Goal: Task Accomplishment & Management: Complete application form

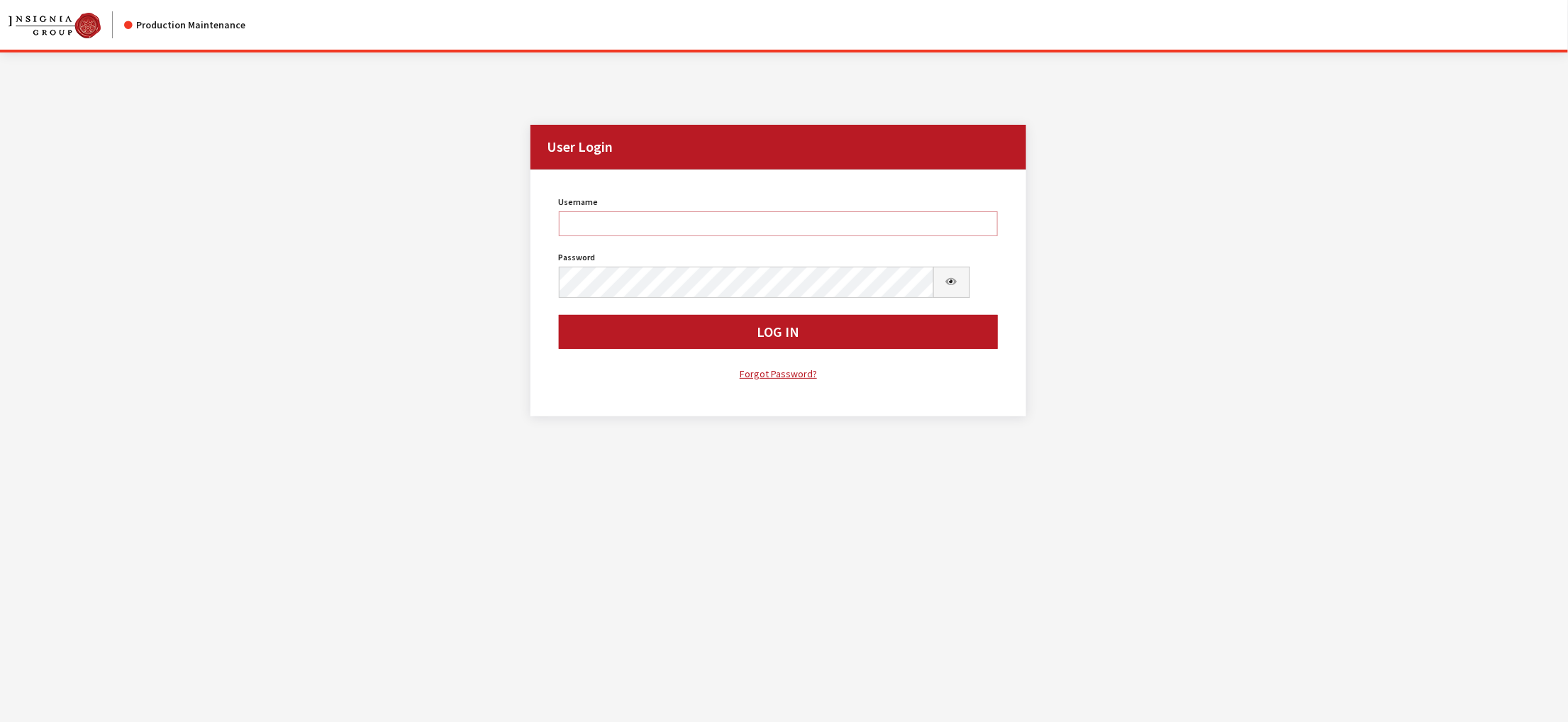
type input "kdorton"
click at [784, 349] on button "Log In" at bounding box center [779, 332] width 439 height 34
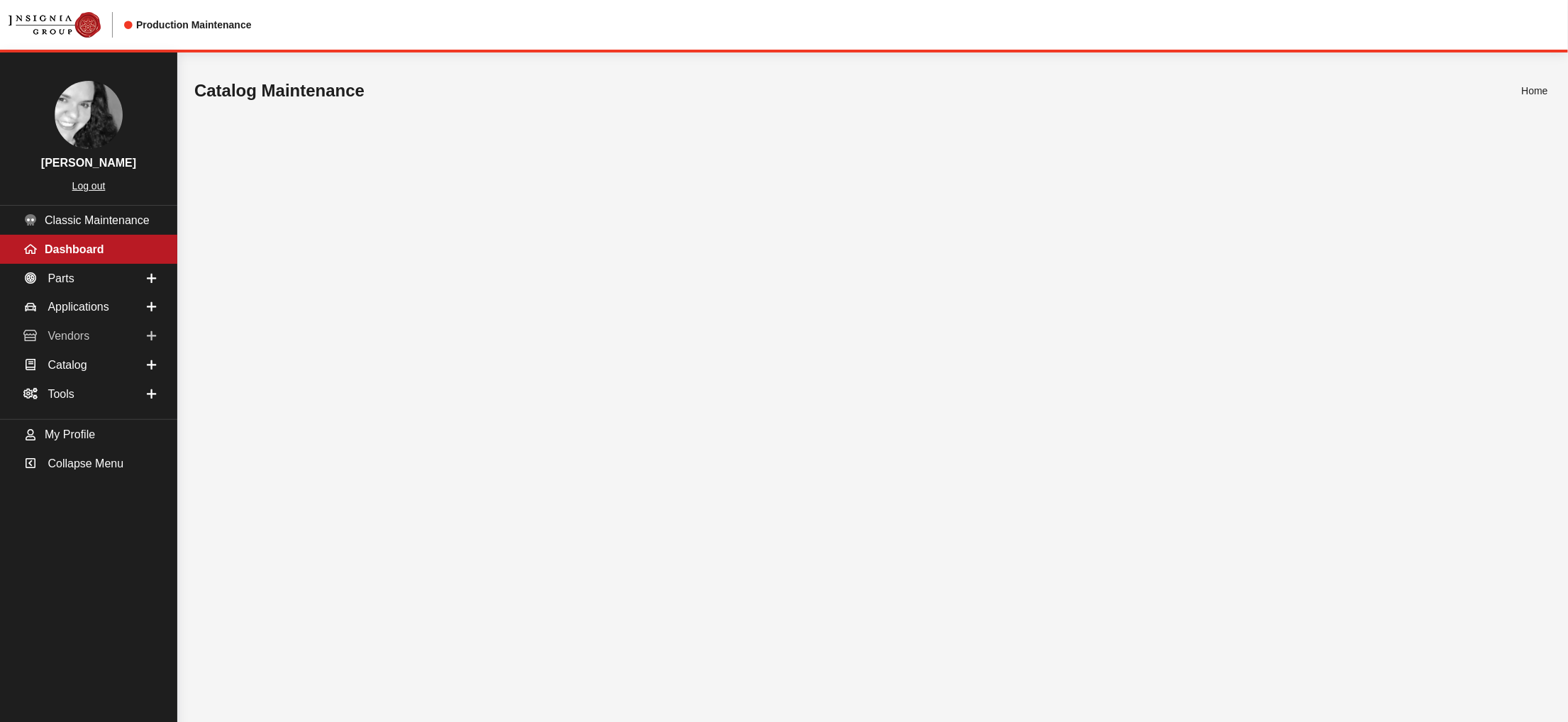
click at [55, 342] on span "Vendors" at bounding box center [69, 335] width 42 height 12
click at [69, 376] on link "Dealer Search" at bounding box center [88, 363] width 177 height 26
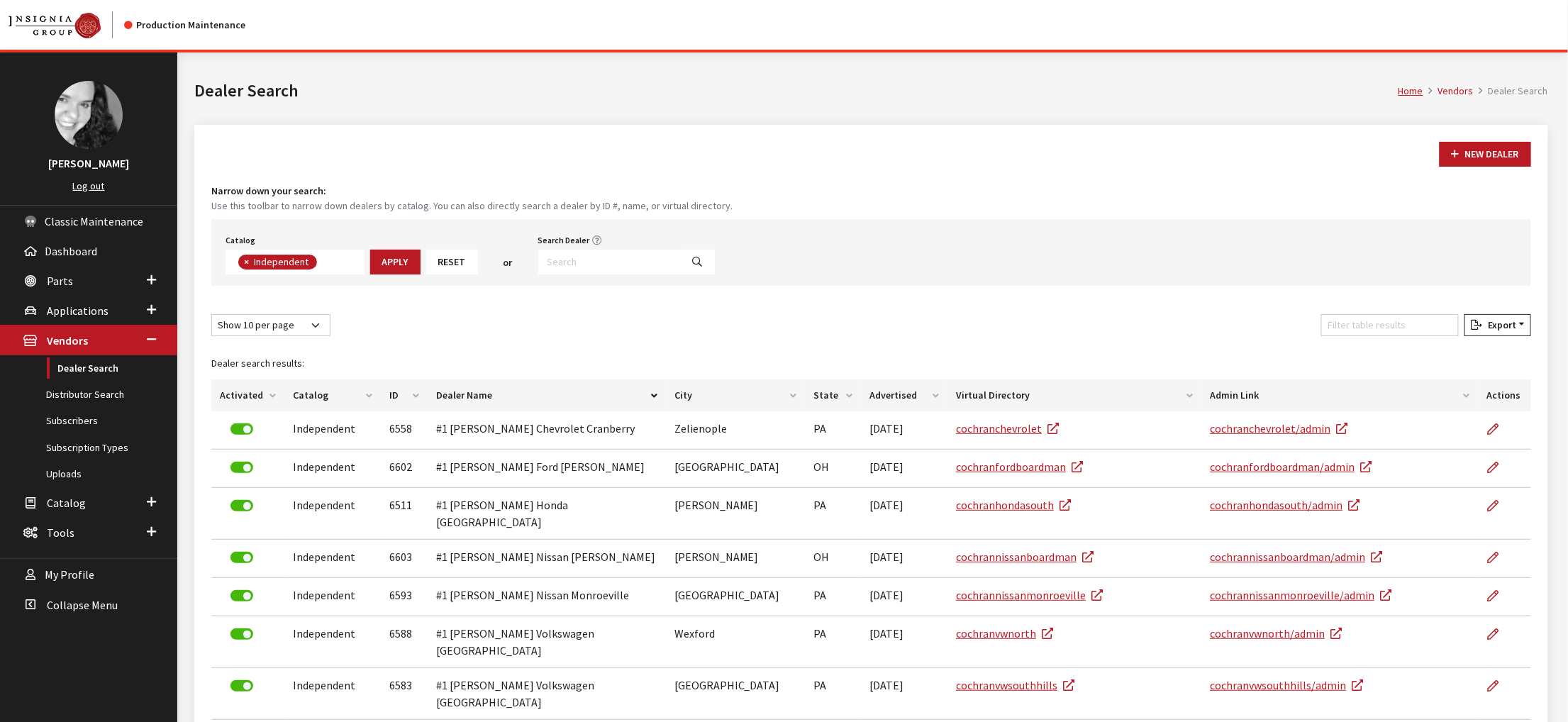
scroll to position [124, 0]
click at [646, 275] on input "Search Dealer" at bounding box center [609, 262] width 143 height 25
type input "kisco"
select select
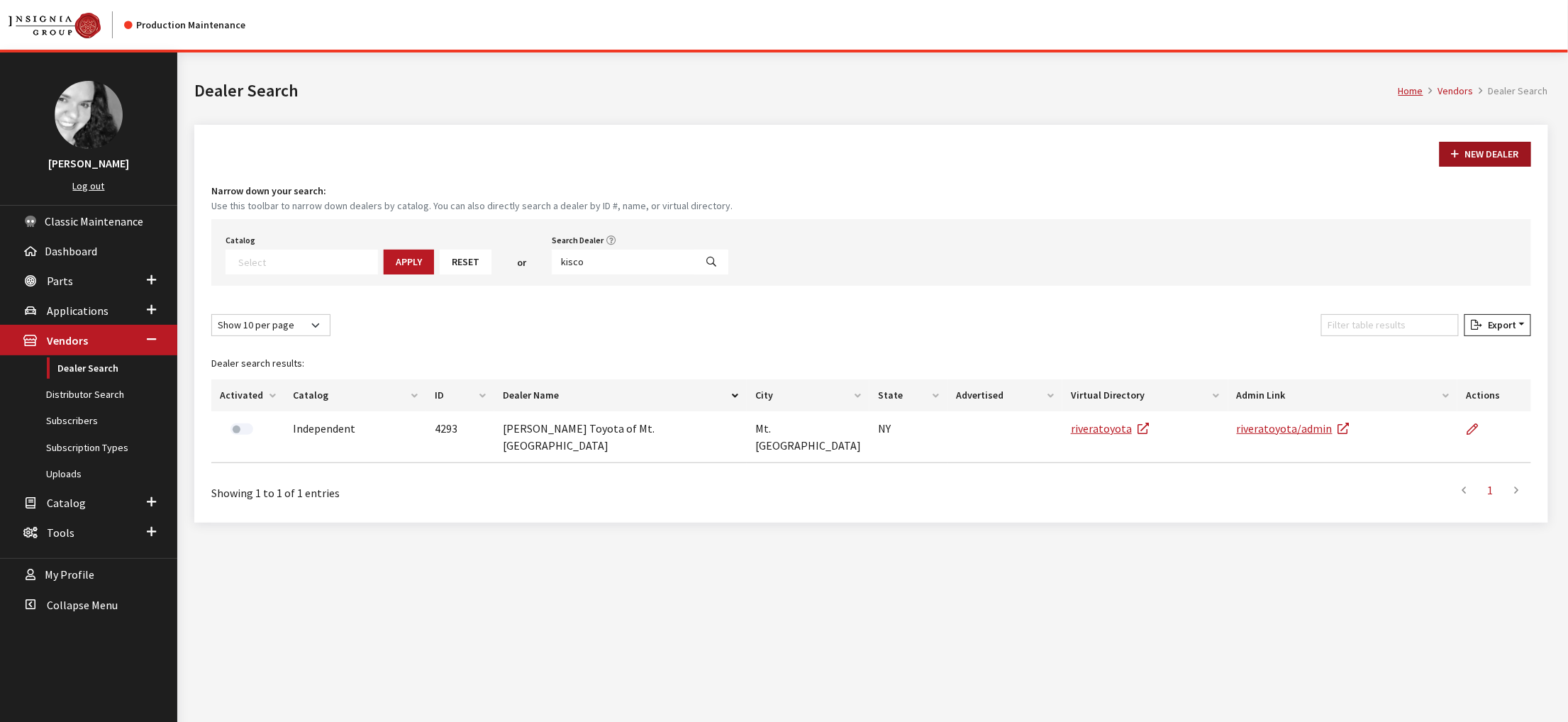
click at [1454, 166] on button "New Dealer" at bounding box center [1485, 154] width 91 height 25
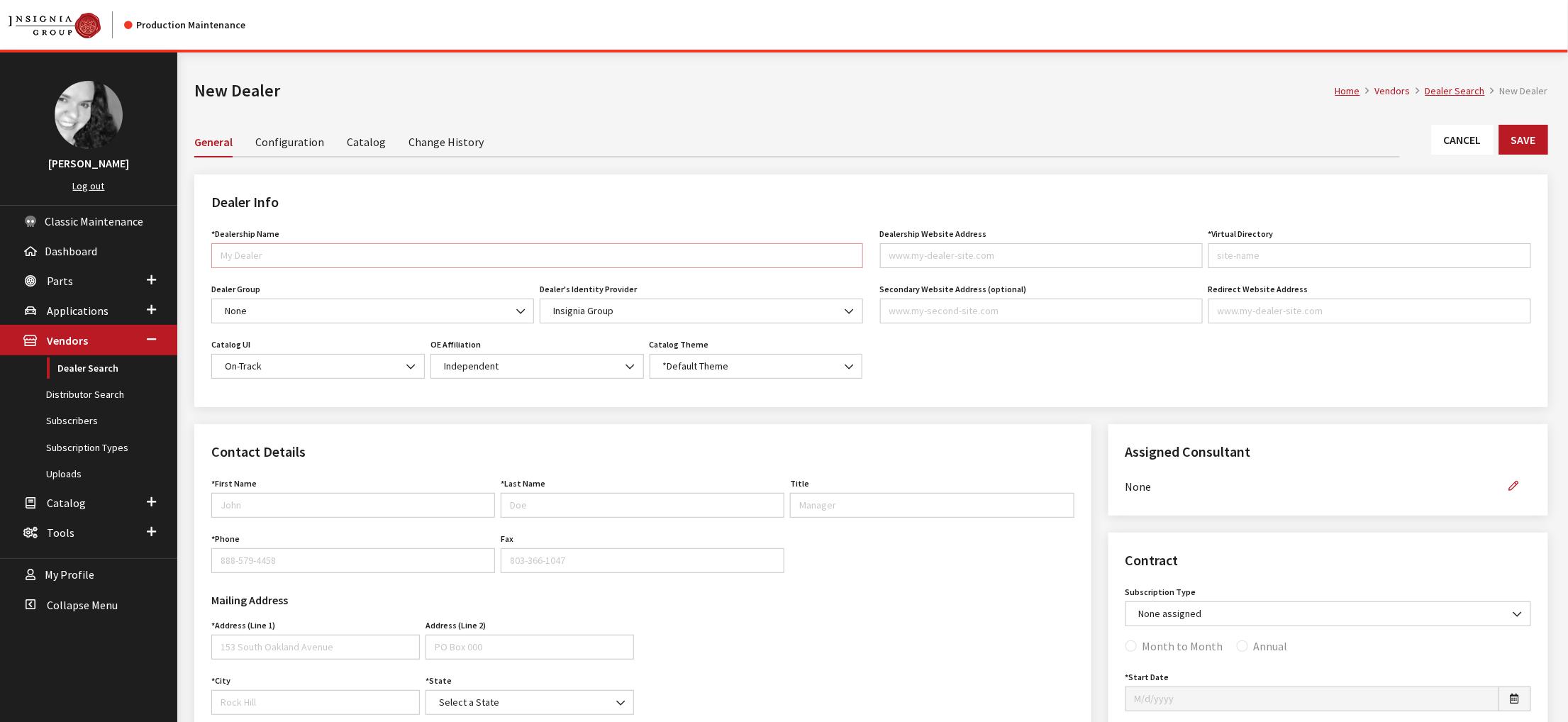
click at [357, 268] on input "*Dealership Name" at bounding box center [537, 255] width 652 height 25
type input "Land Rover Mt. [GEOGRAPHIC_DATA]"
click at [1028, 268] on input "Dealership Website Address" at bounding box center [1040, 255] width 322 height 25
paste input "landrovermtkisco.com"
type input "landrovermtkisco.com"
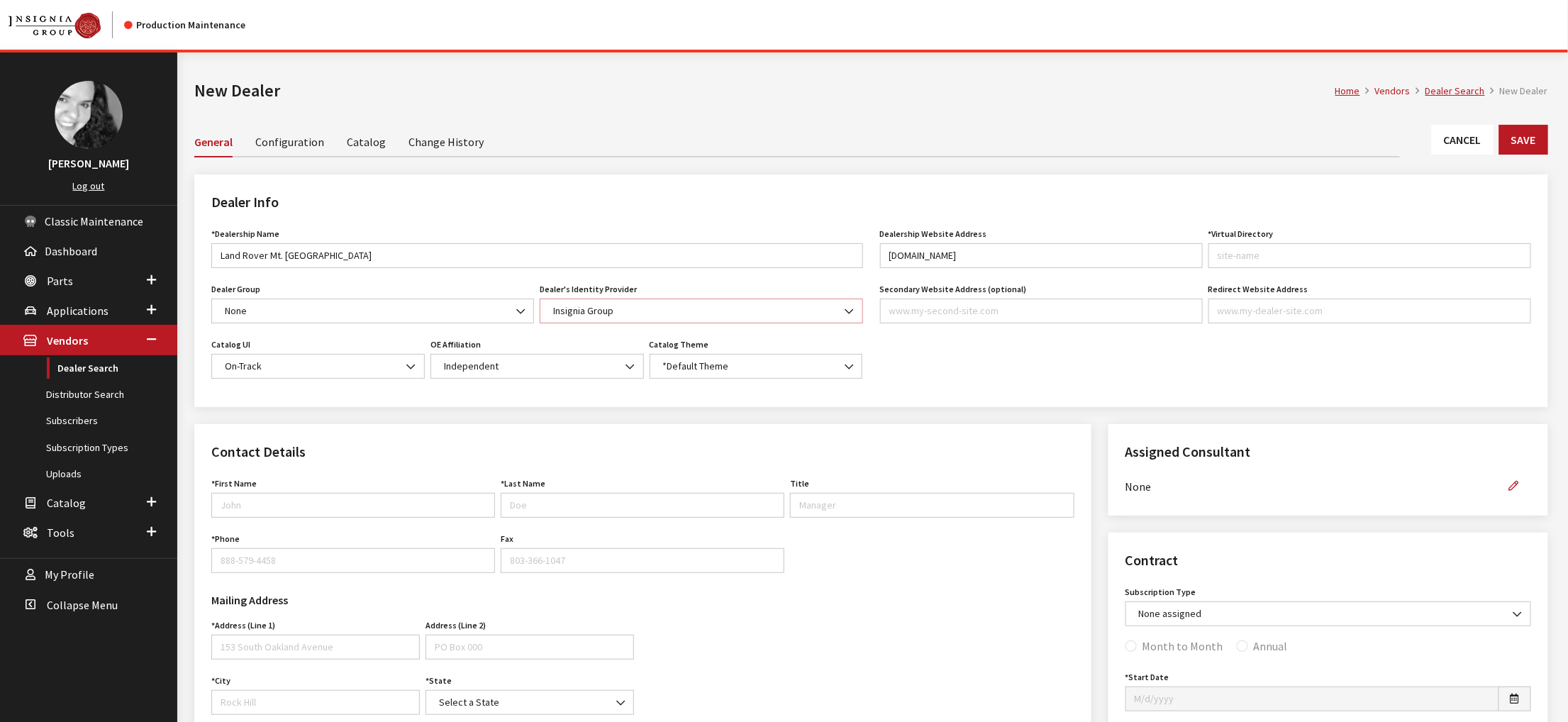
type input "landrovermtkisco"
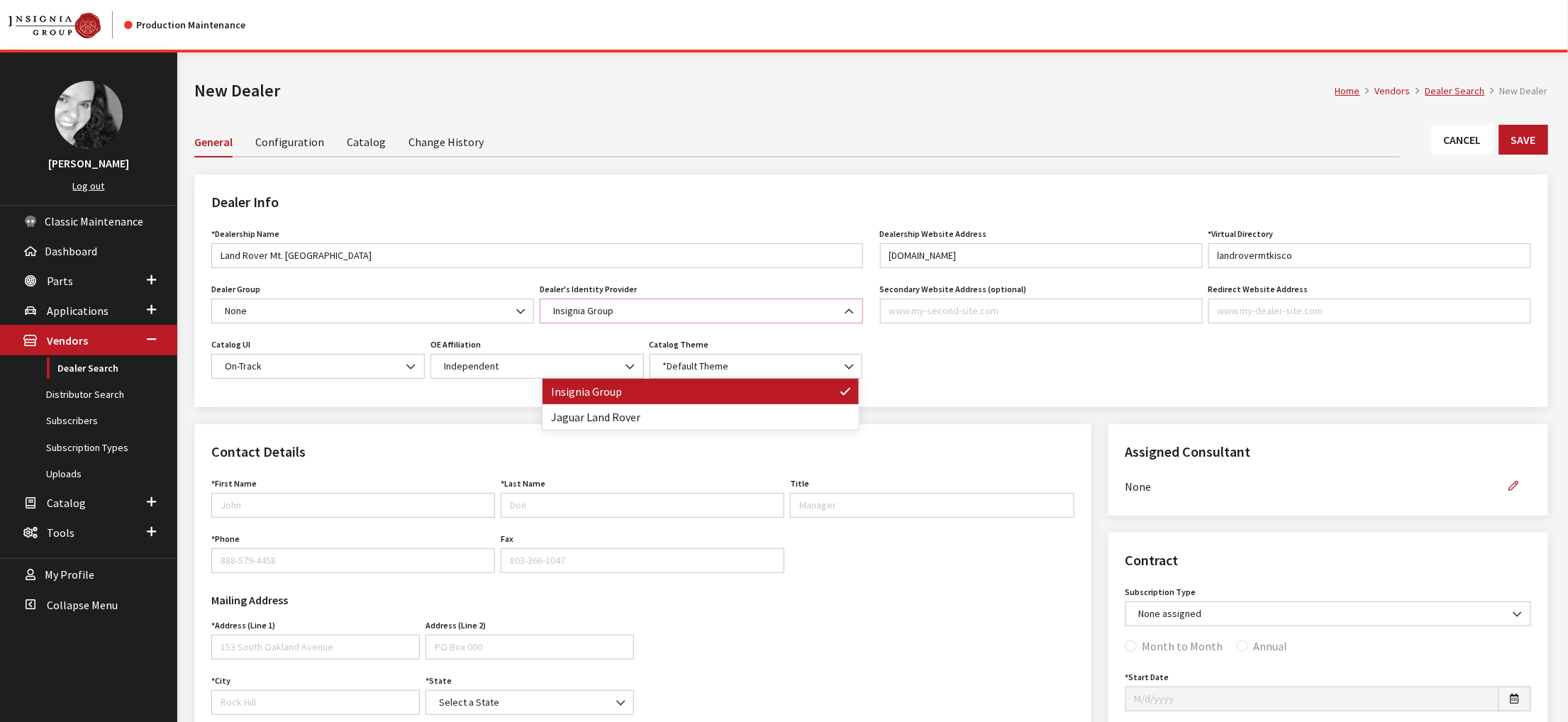
click at [628, 318] on span "Insignia Group" at bounding box center [700, 311] width 305 height 15
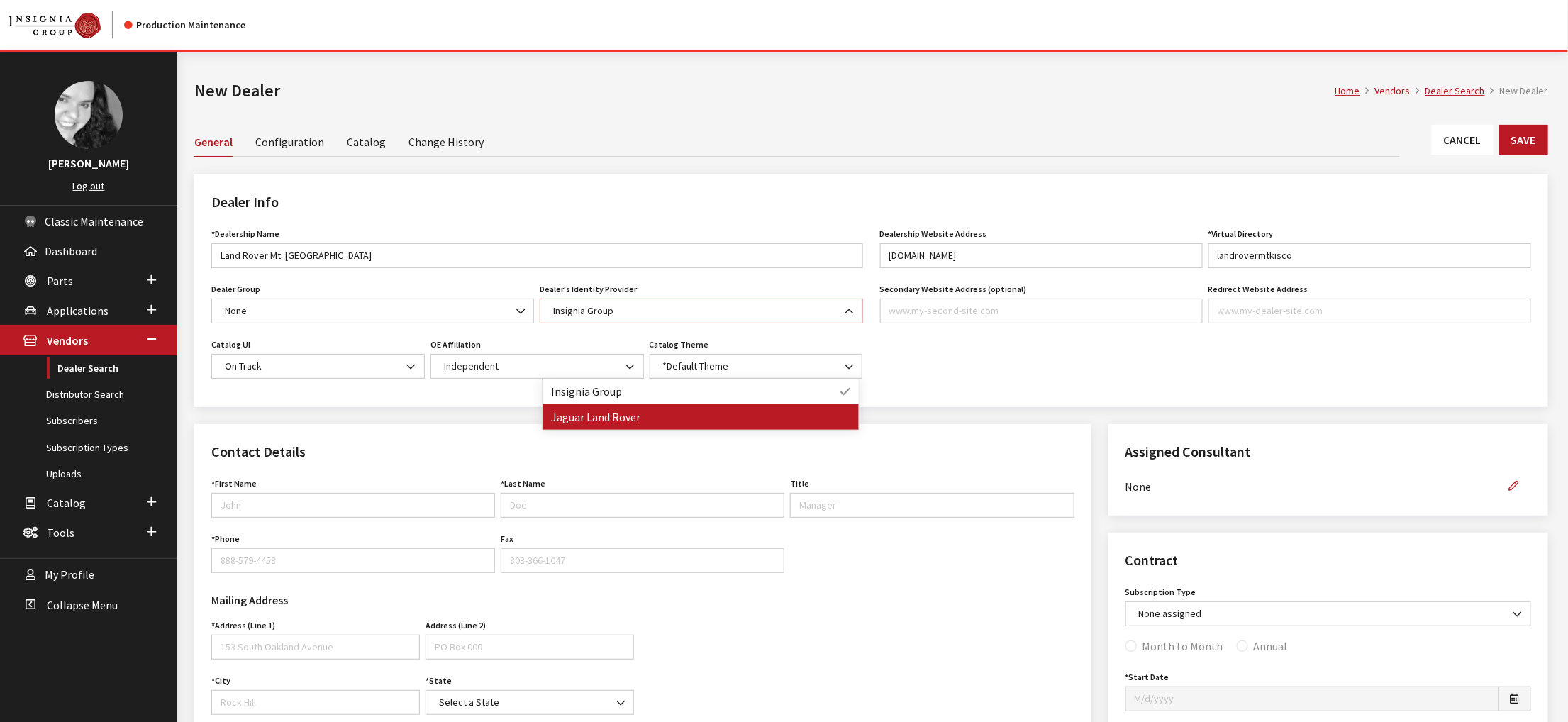
select select "https://link.sso.jaguarlandrover.com/admin"
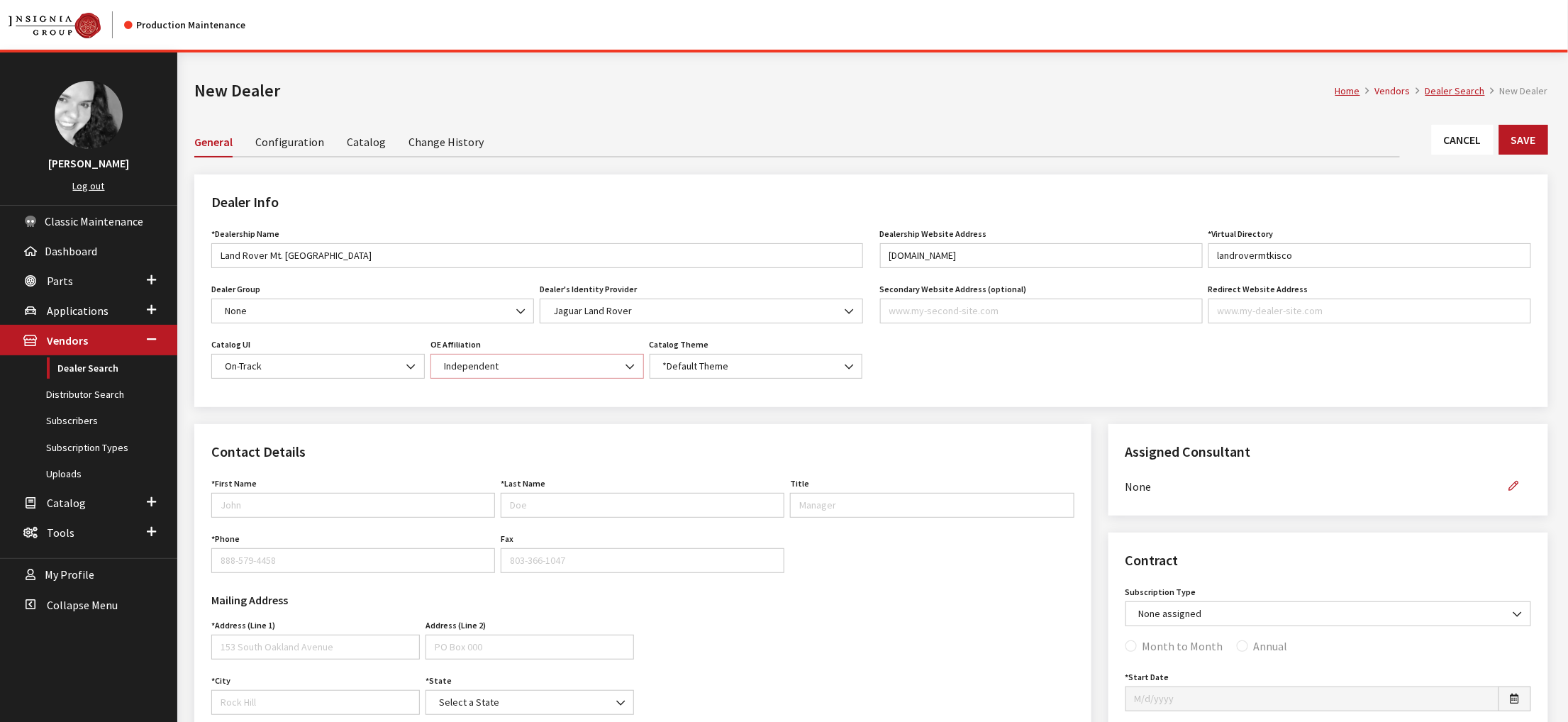
click at [546, 379] on span "Independent" at bounding box center [537, 366] width 213 height 25
select select "20"
click at [804, 374] on span "*Default Theme" at bounding box center [755, 366] width 195 height 15
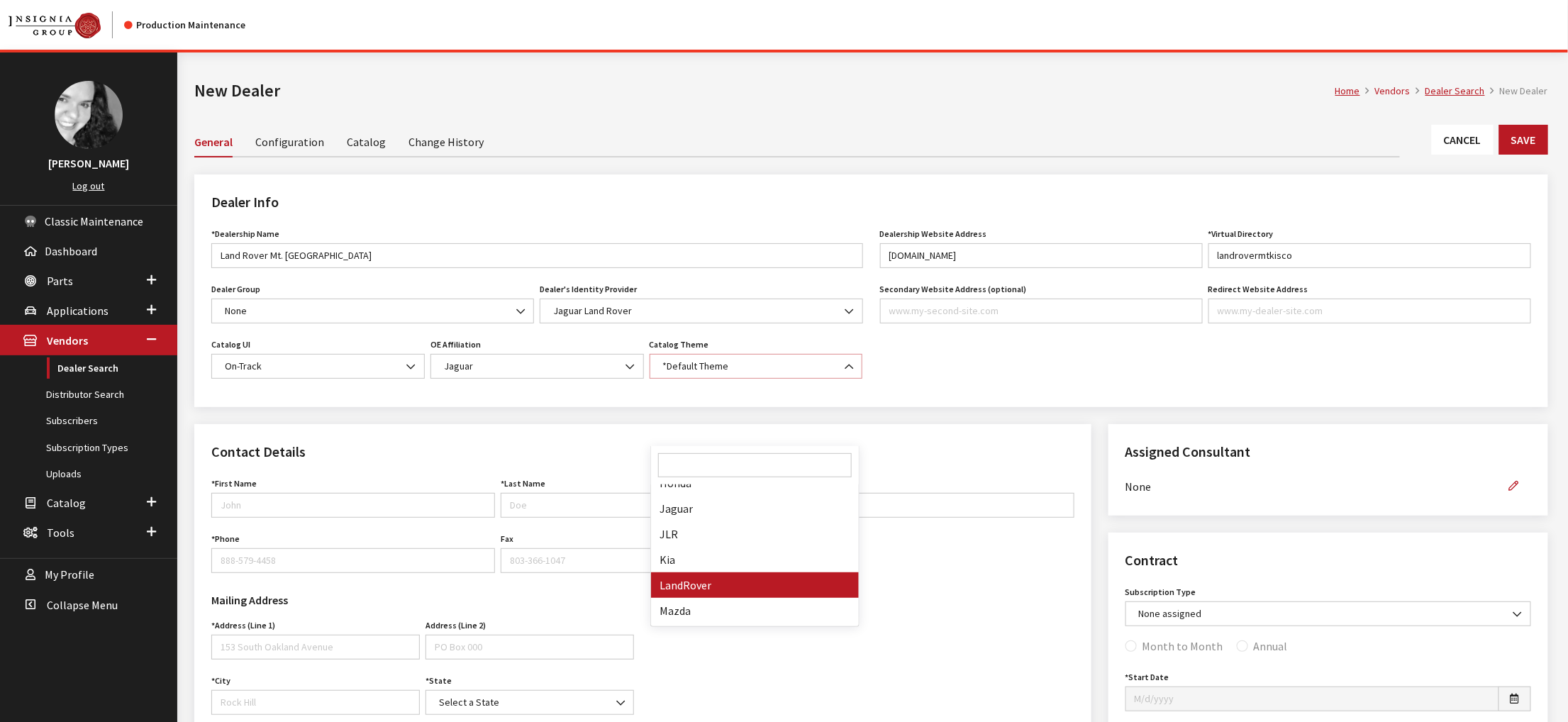
select select "15"
click at [286, 518] on input "First Name" at bounding box center [353, 505] width 284 height 25
type input "Dennis"
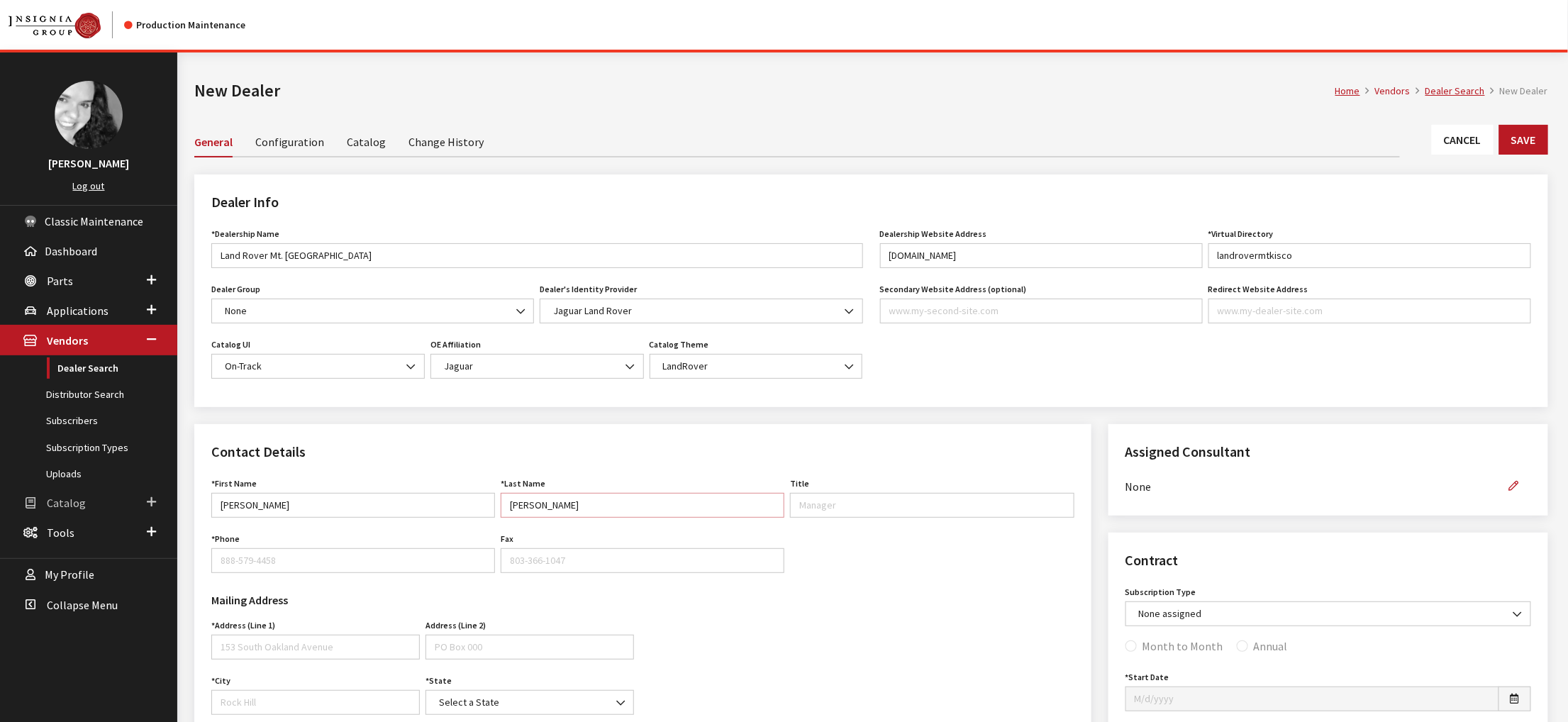
type input "Acosta"
type input "General Manager"
type input "914-306-9593"
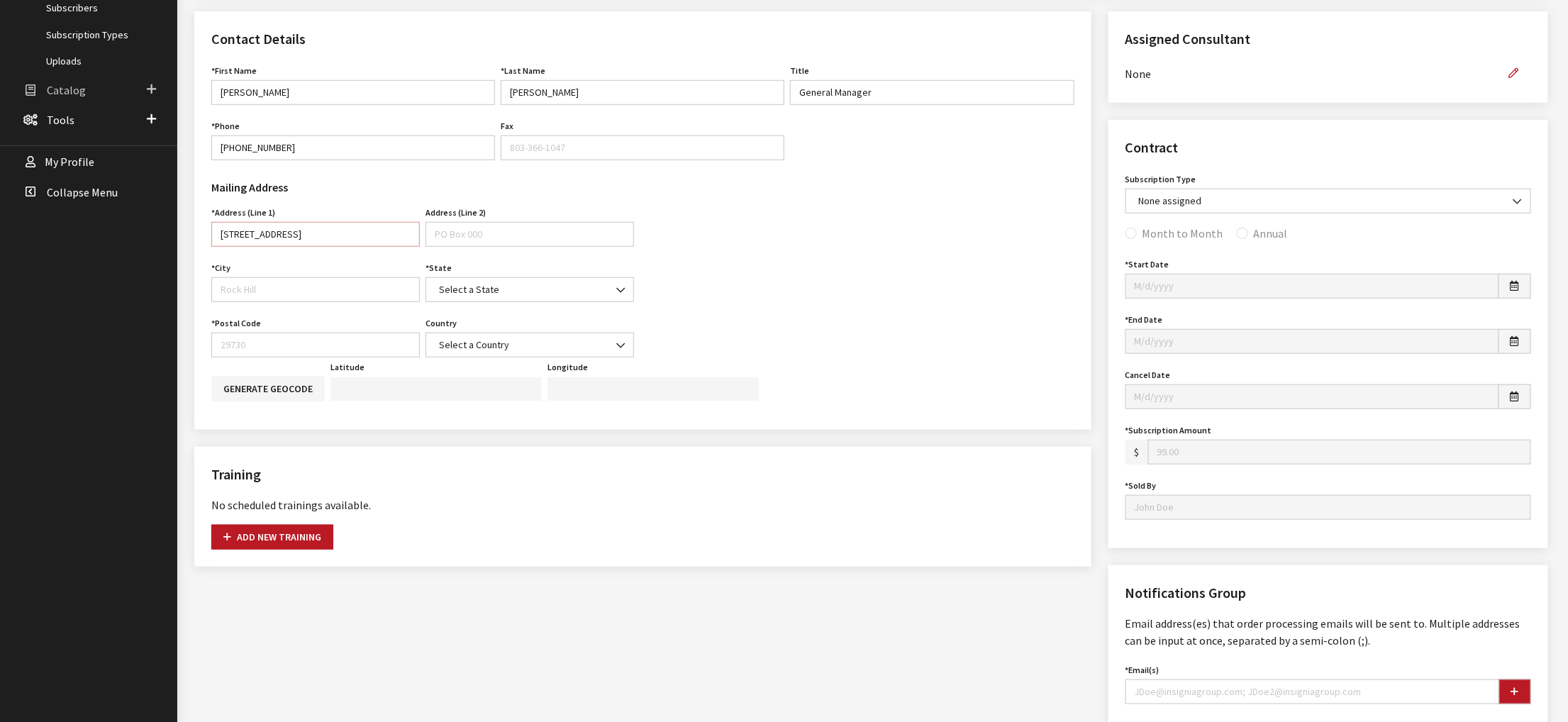
type input "299 Kisco Ave"
type input "Mt. [GEOGRAPHIC_DATA]"
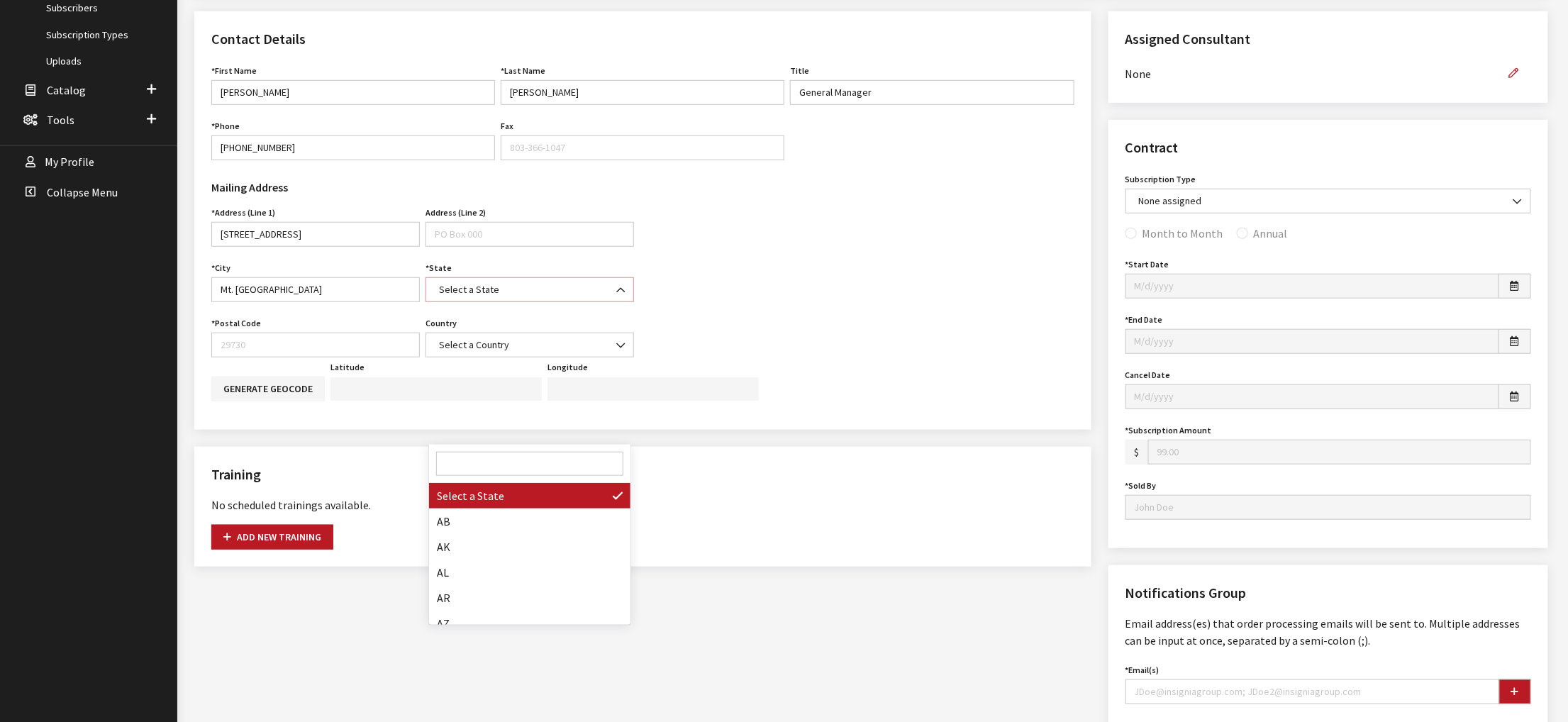
click at [535, 297] on span "Select a State" at bounding box center [529, 289] width 190 height 15
click at [533, 463] on input "Search" at bounding box center [530, 464] width 188 height 24
type input "ny"
select select "NY"
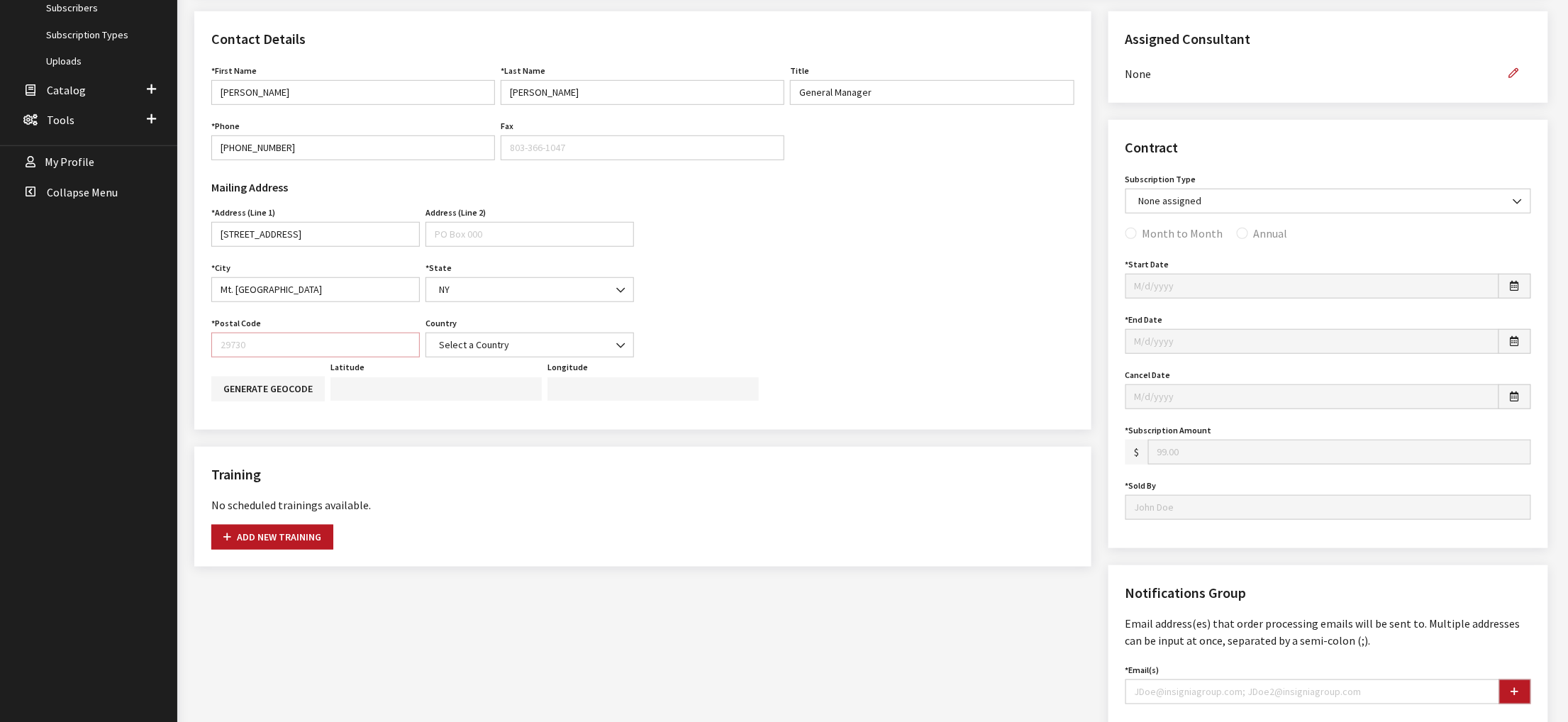
click at [310, 357] on input "Postal Code" at bounding box center [316, 345] width 208 height 25
type input "10549"
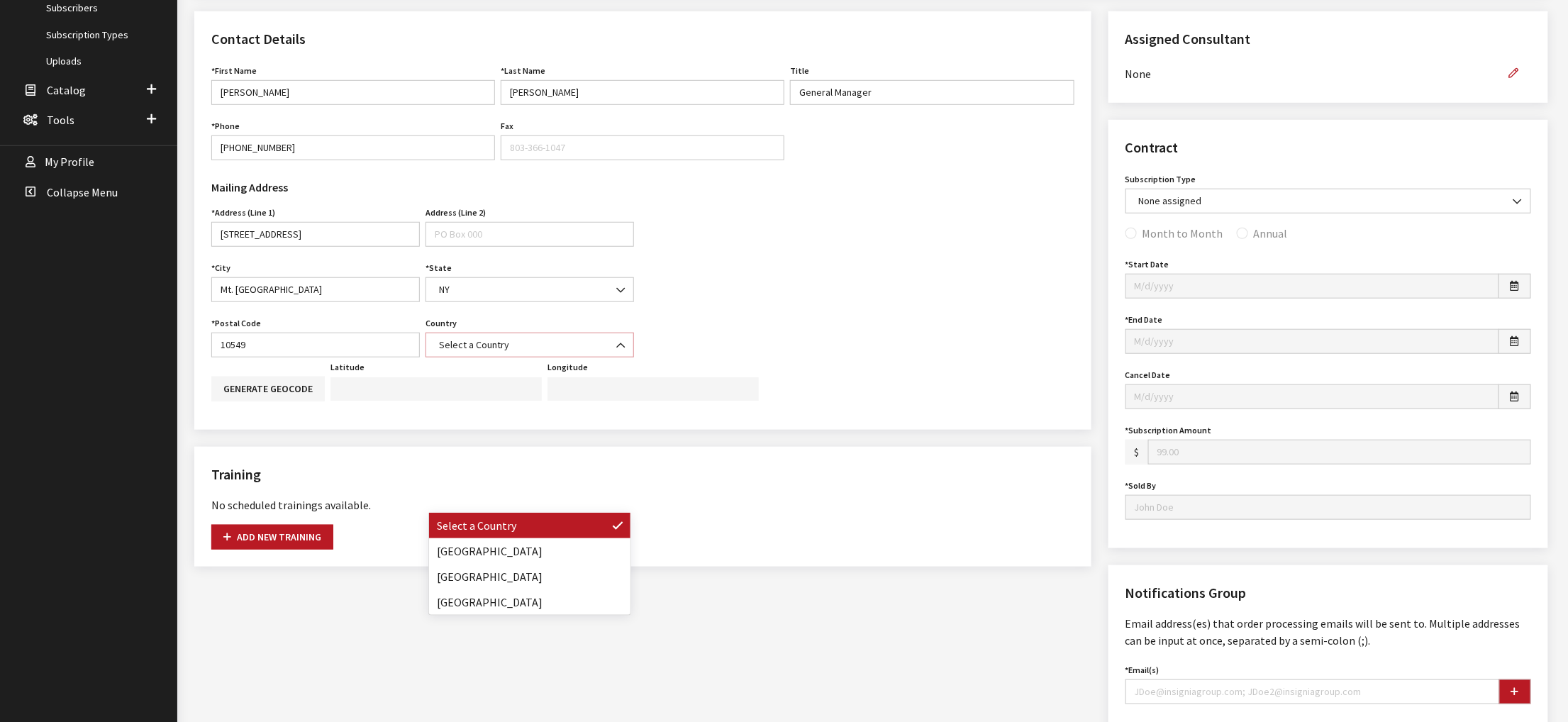
click at [514, 352] on span "Select a Country" at bounding box center [529, 345] width 190 height 15
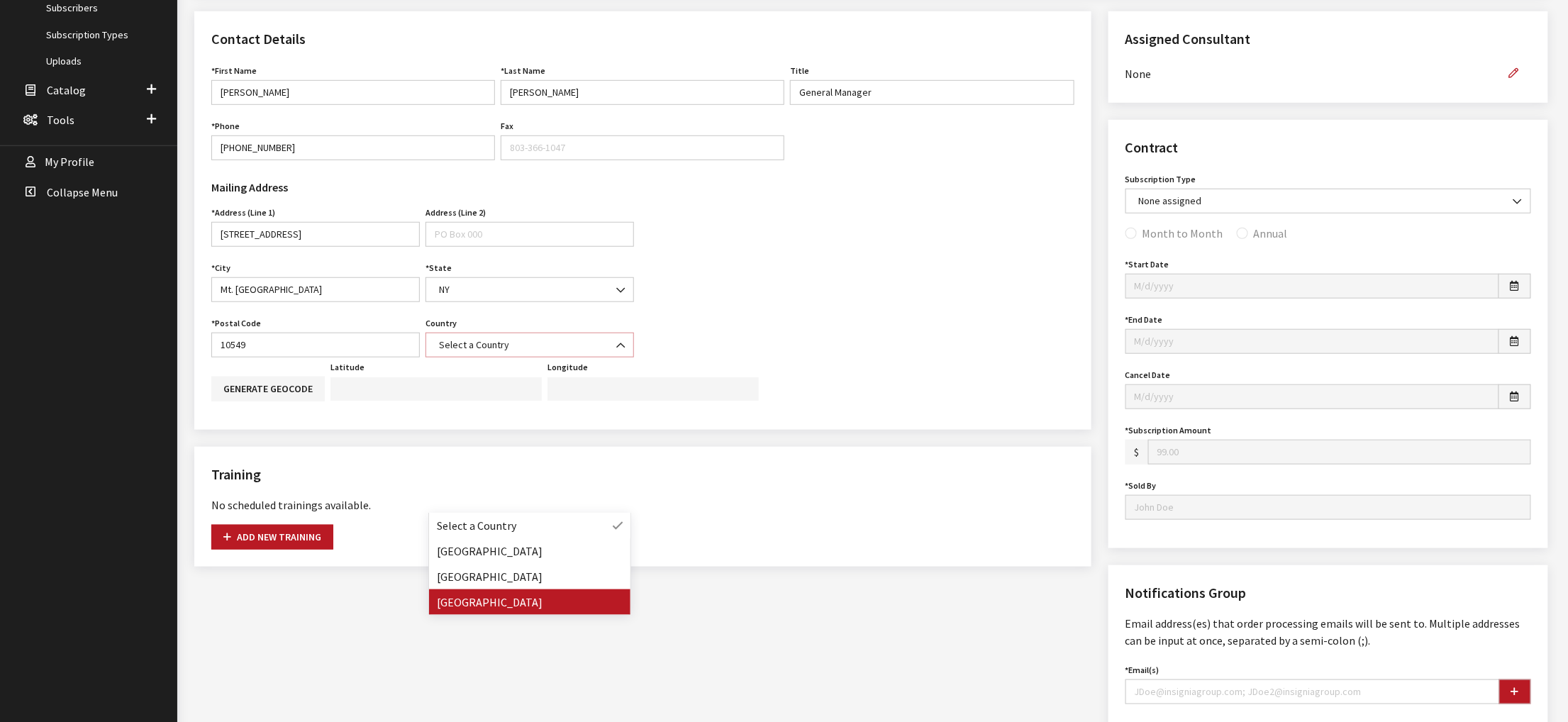
select select "United States of America"
click at [1502, 86] on button "button" at bounding box center [1514, 73] width 34 height 25
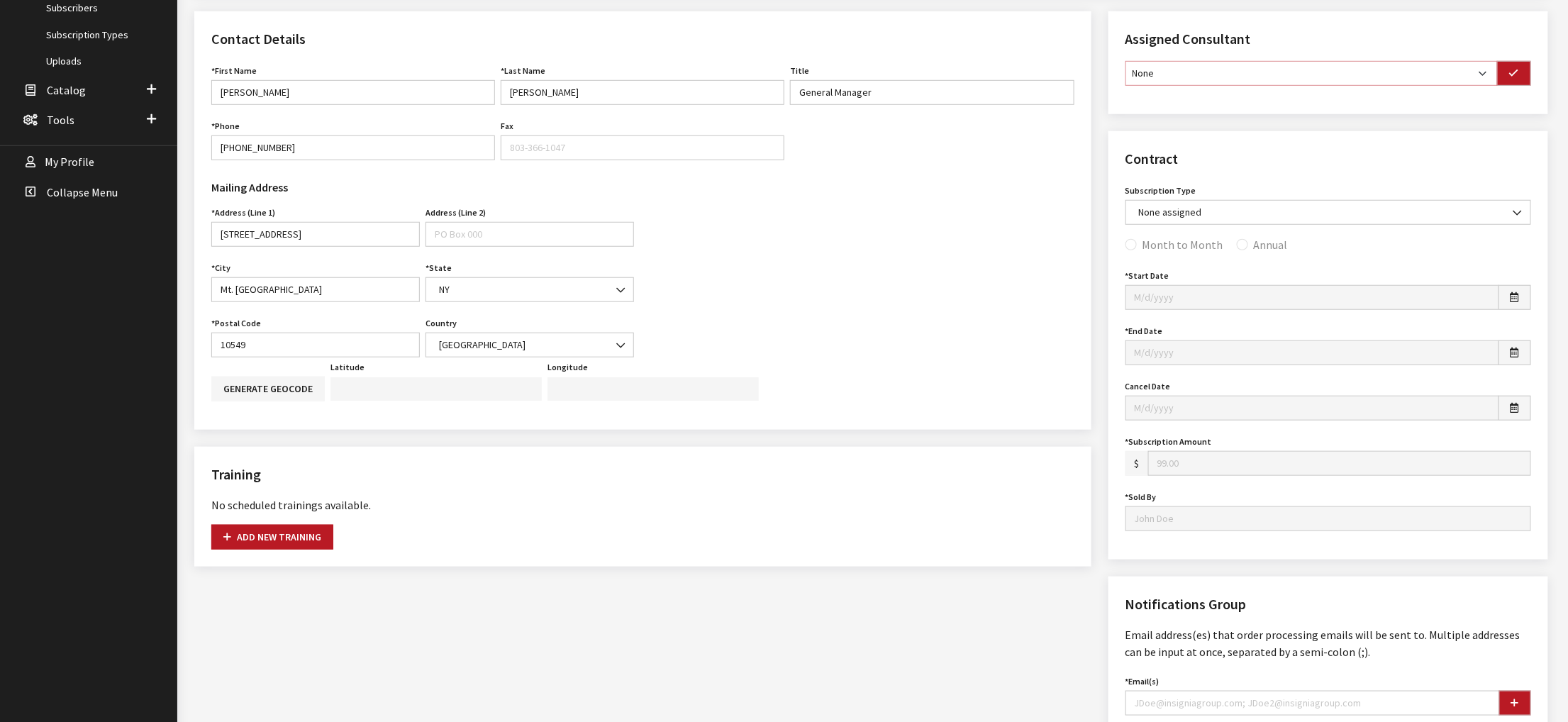
click at [1465, 86] on select "None Brian Gulbrandson Dave West Khrys Dorton Kurt Daugherty Roger Schmidt" at bounding box center [1311, 73] width 372 height 25
select select "33"
click at [1129, 86] on select "None Brian Gulbrandson Dave West Khrys Dorton Kurt Daugherty Roger Schmidt" at bounding box center [1311, 73] width 372 height 25
click at [1509, 78] on icon "button" at bounding box center [1514, 73] width 10 height 10
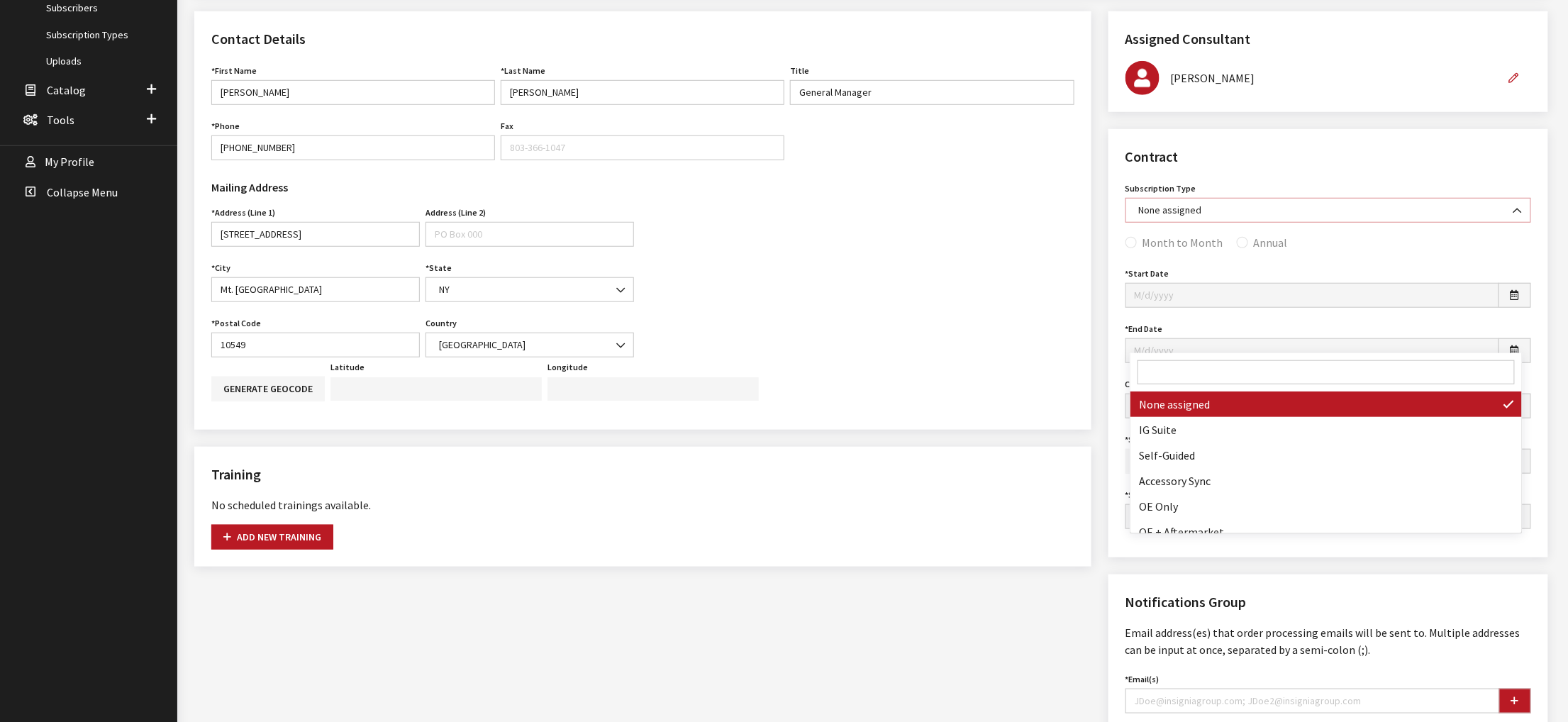
click at [1513, 204] on b at bounding box center [1513, 204] width 0 height 0
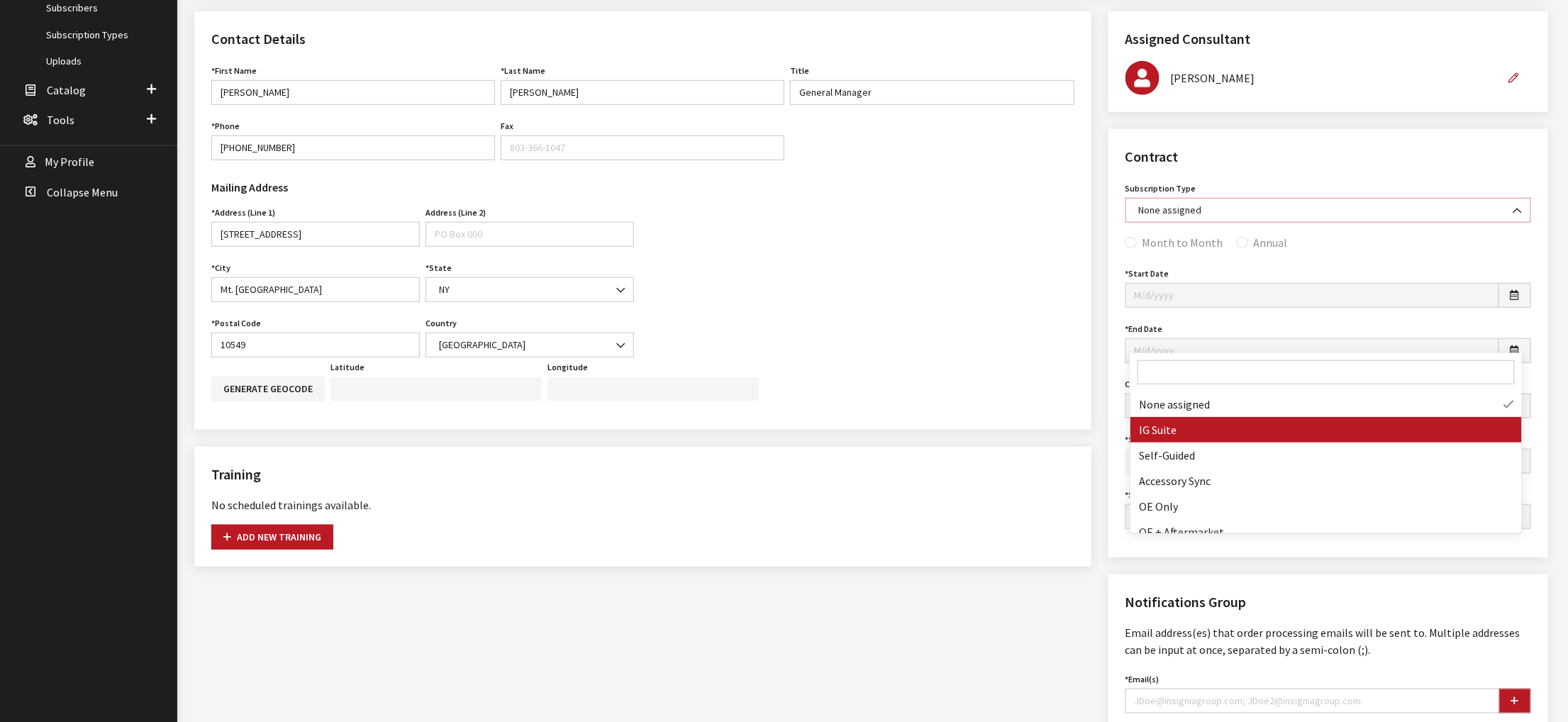
select select "7"
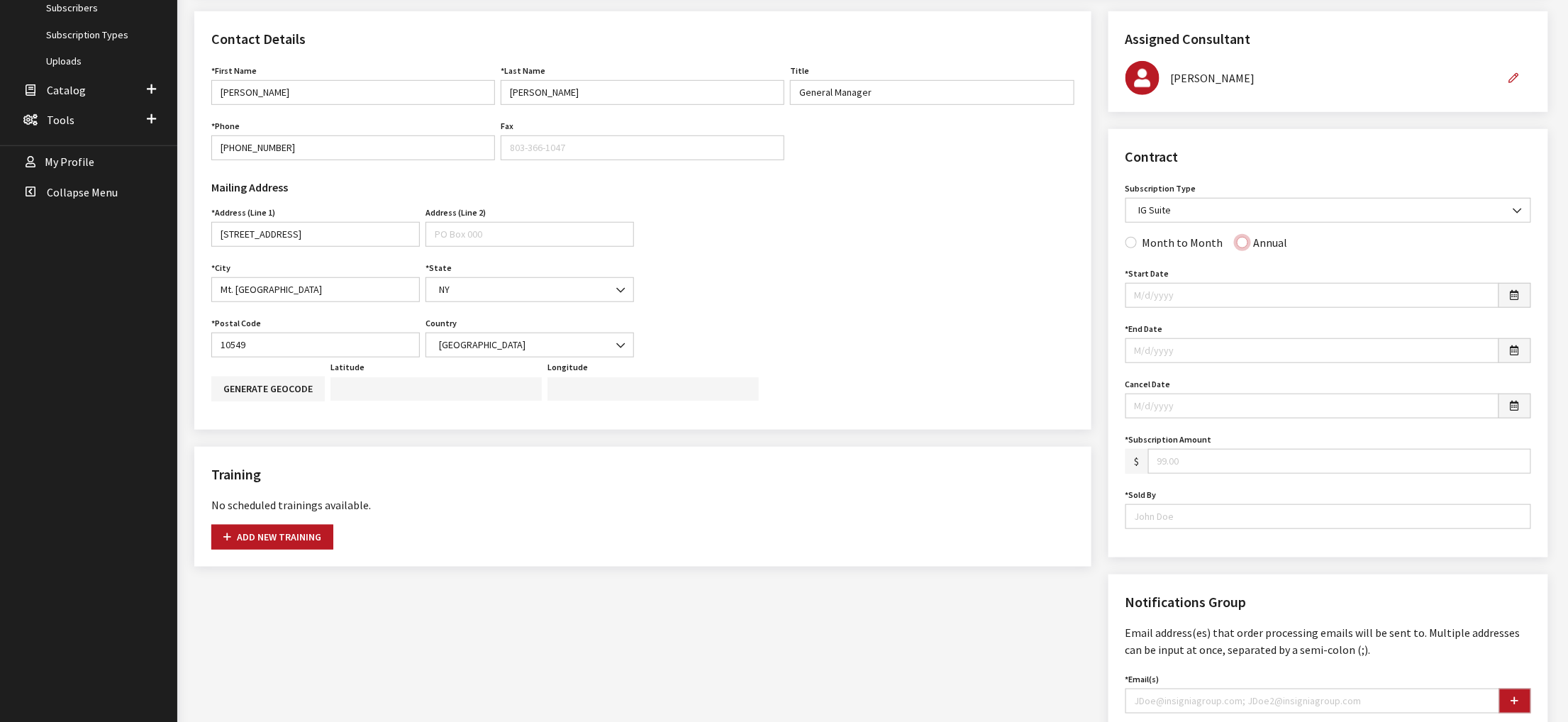
click at [1248, 248] on input "Annual" at bounding box center [1242, 242] width 11 height 11
radio input "true"
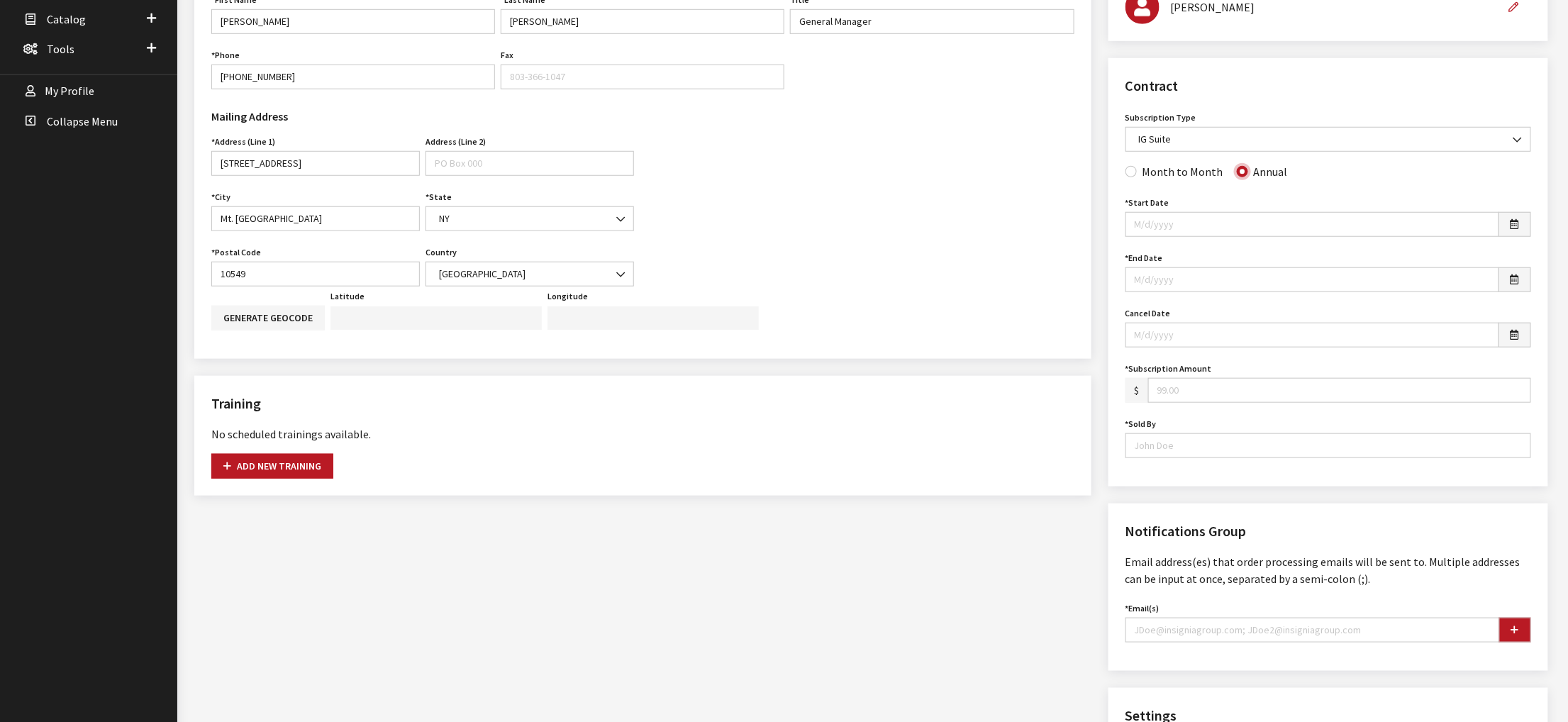
scroll to position [554, 0]
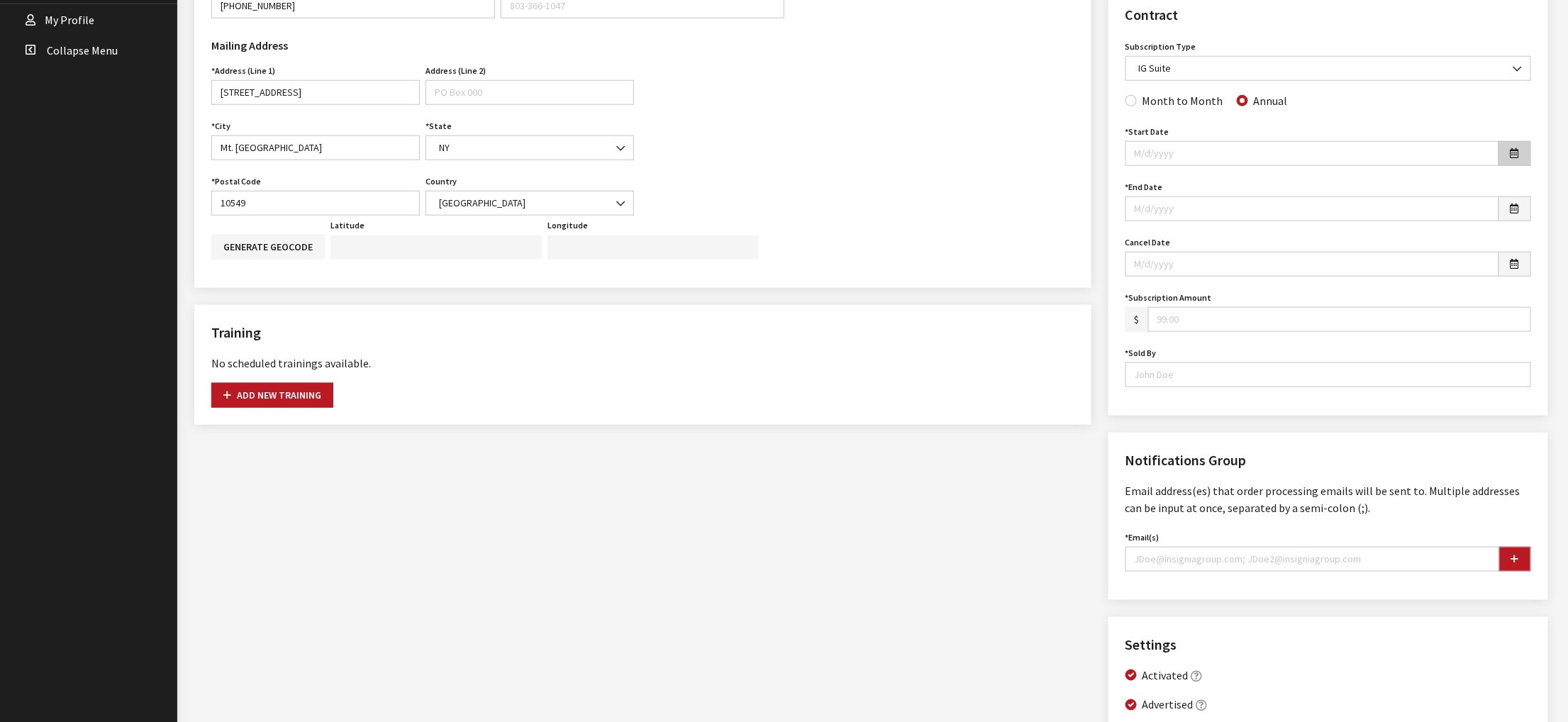
click at [1500, 166] on button "button" at bounding box center [1515, 153] width 32 height 25
click at [1230, 220] on td "28" at bounding box center [1232, 217] width 21 height 21
type input "08/28/2025"
click at [1511, 214] on icon "button" at bounding box center [1515, 209] width 9 height 10
click at [1232, 285] on td "28" at bounding box center [1232, 286] width 21 height 21
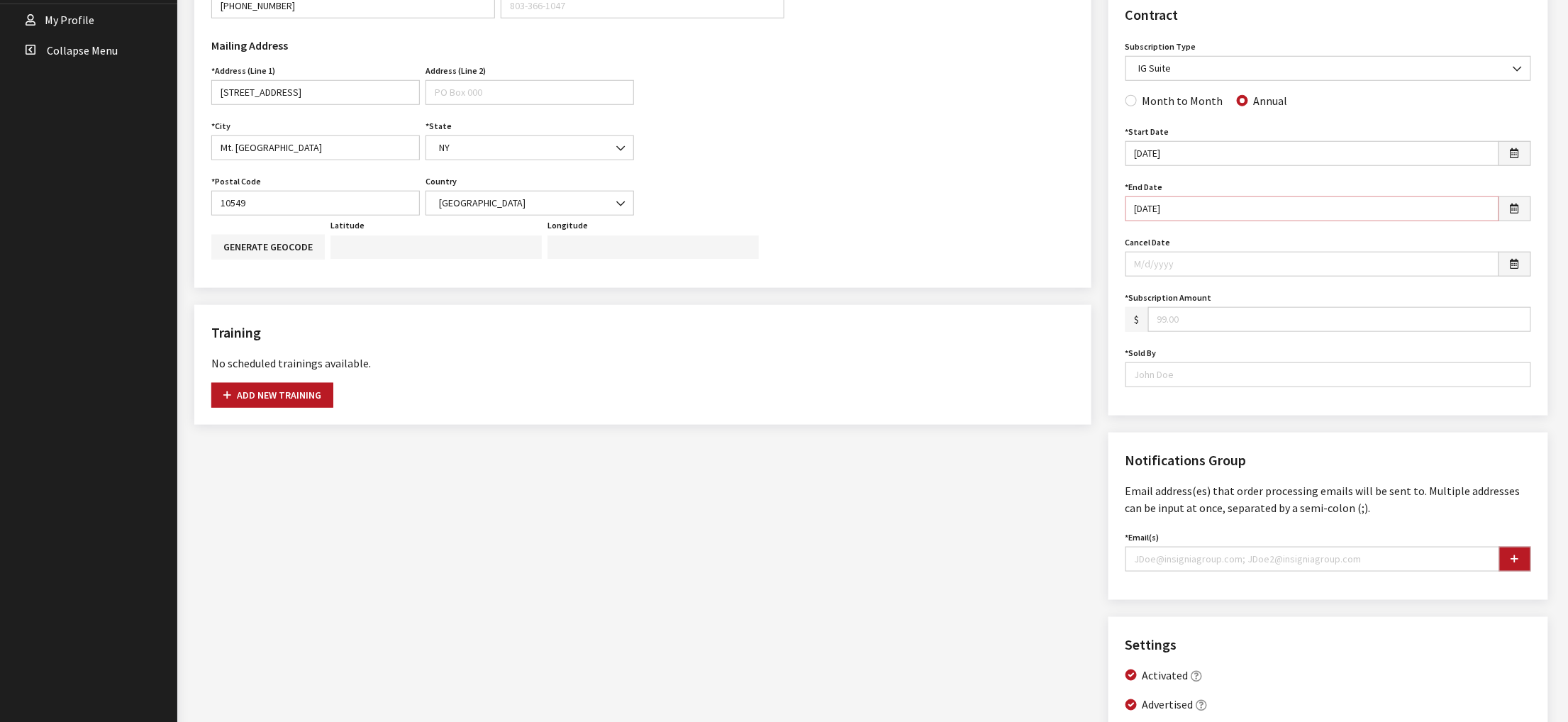
click at [1218, 221] on input "08/28/2025" at bounding box center [1312, 208] width 374 height 25
type input "08/28/2026"
click at [1248, 332] on input "Subscription Amount" at bounding box center [1339, 319] width 383 height 25
type input "499.00"
click at [1244, 387] on input "Sold By" at bounding box center [1328, 375] width 406 height 25
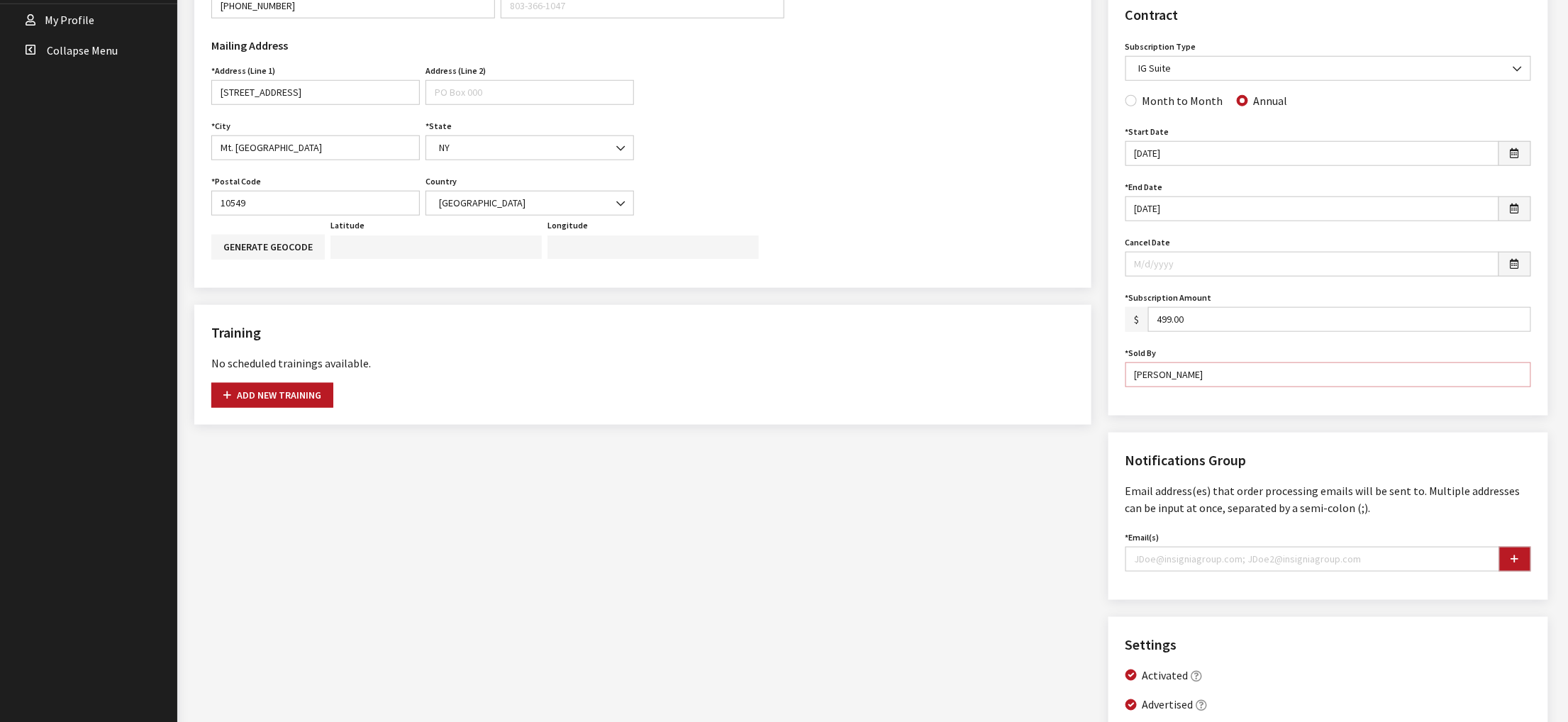
type input "Vincent Catena"
click at [1288, 415] on div "Contract Subscription Type None assigned IG Suite Self-Guided Accessory Sync OE…" at bounding box center [1328, 201] width 439 height 428
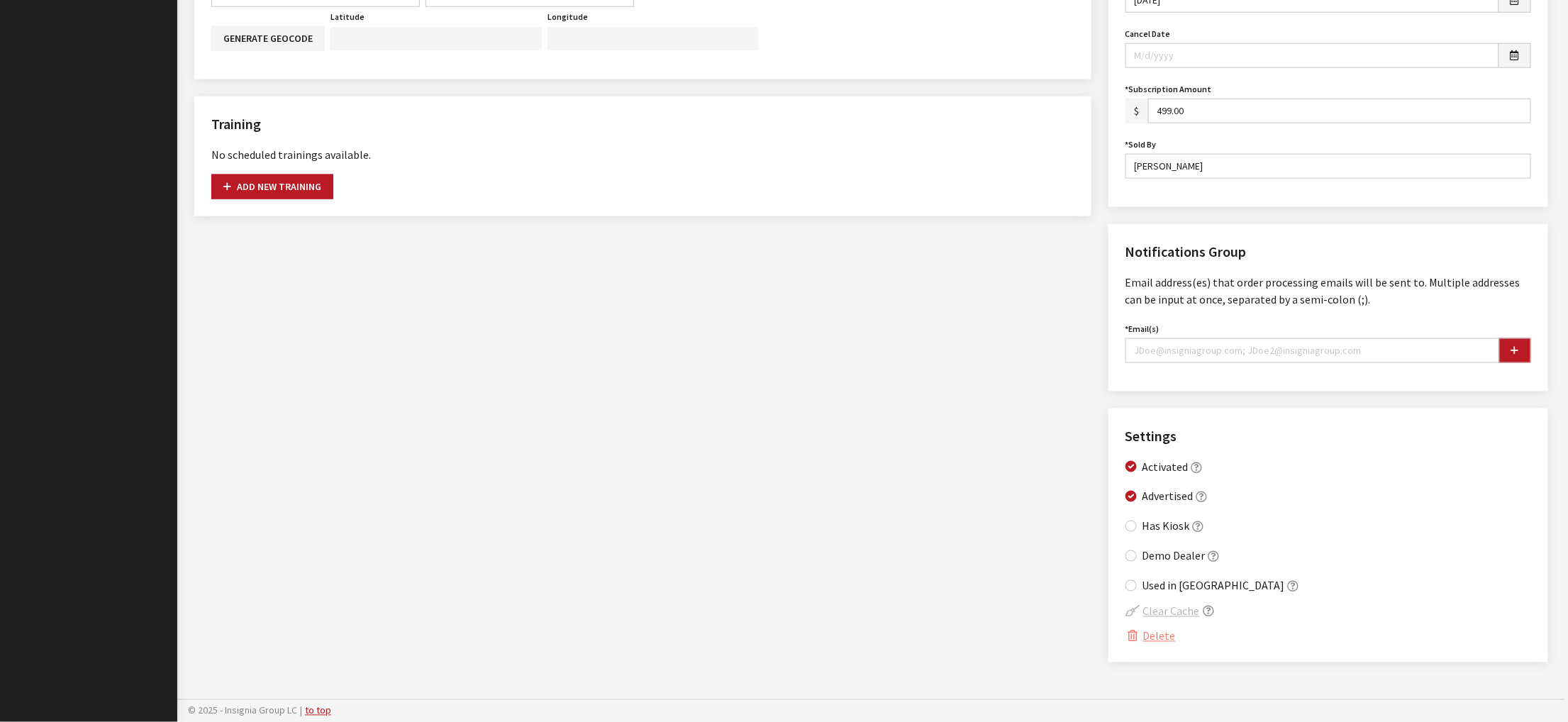
scroll to position [909, 0]
click at [1252, 363] on input "Email(s)" at bounding box center [1312, 351] width 374 height 25
paste input "acostad2@autonation.com"
type input "acostad2@autonation.com"
click at [1508, 363] on button "button" at bounding box center [1515, 351] width 32 height 25
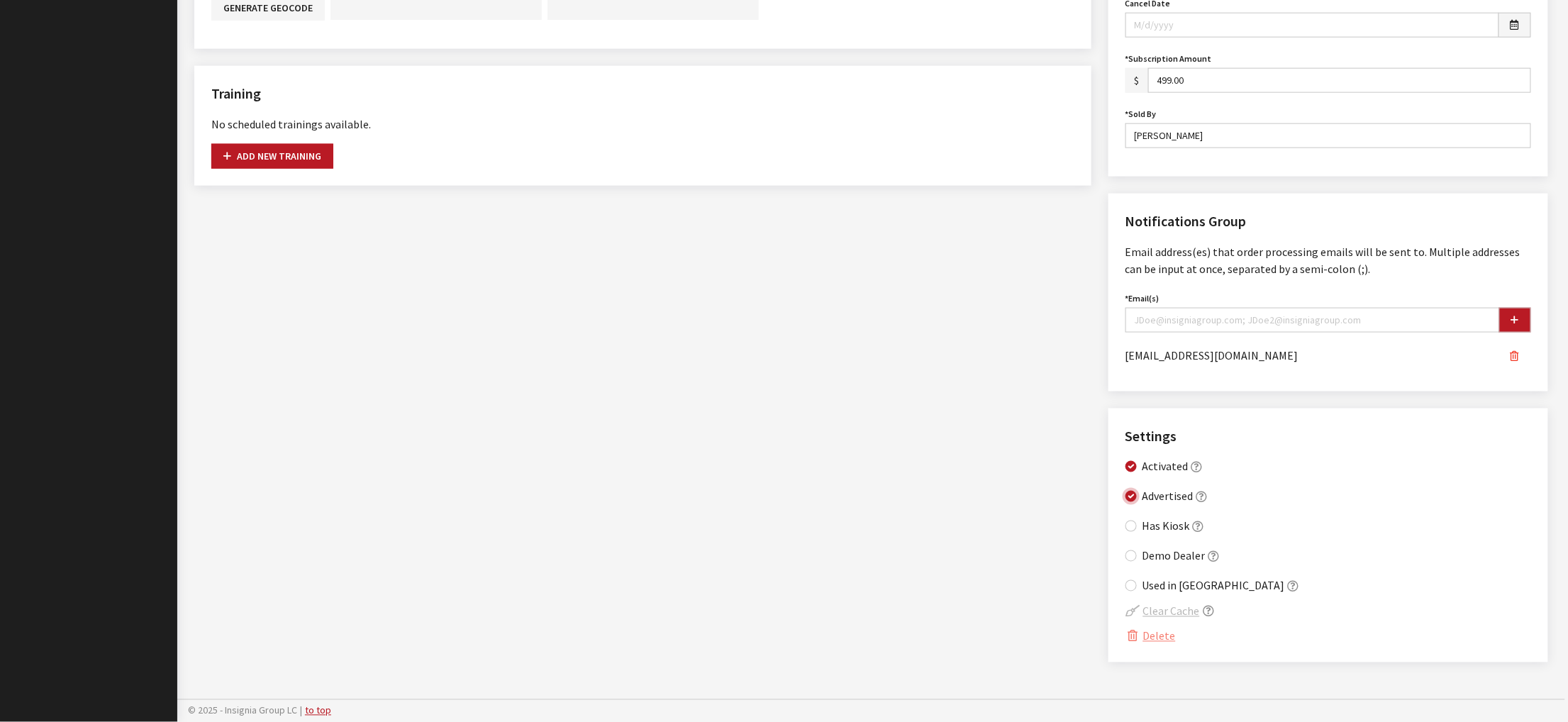
click at [1137, 502] on input "Advertised" at bounding box center [1131, 496] width 11 height 11
checkbox input "false"
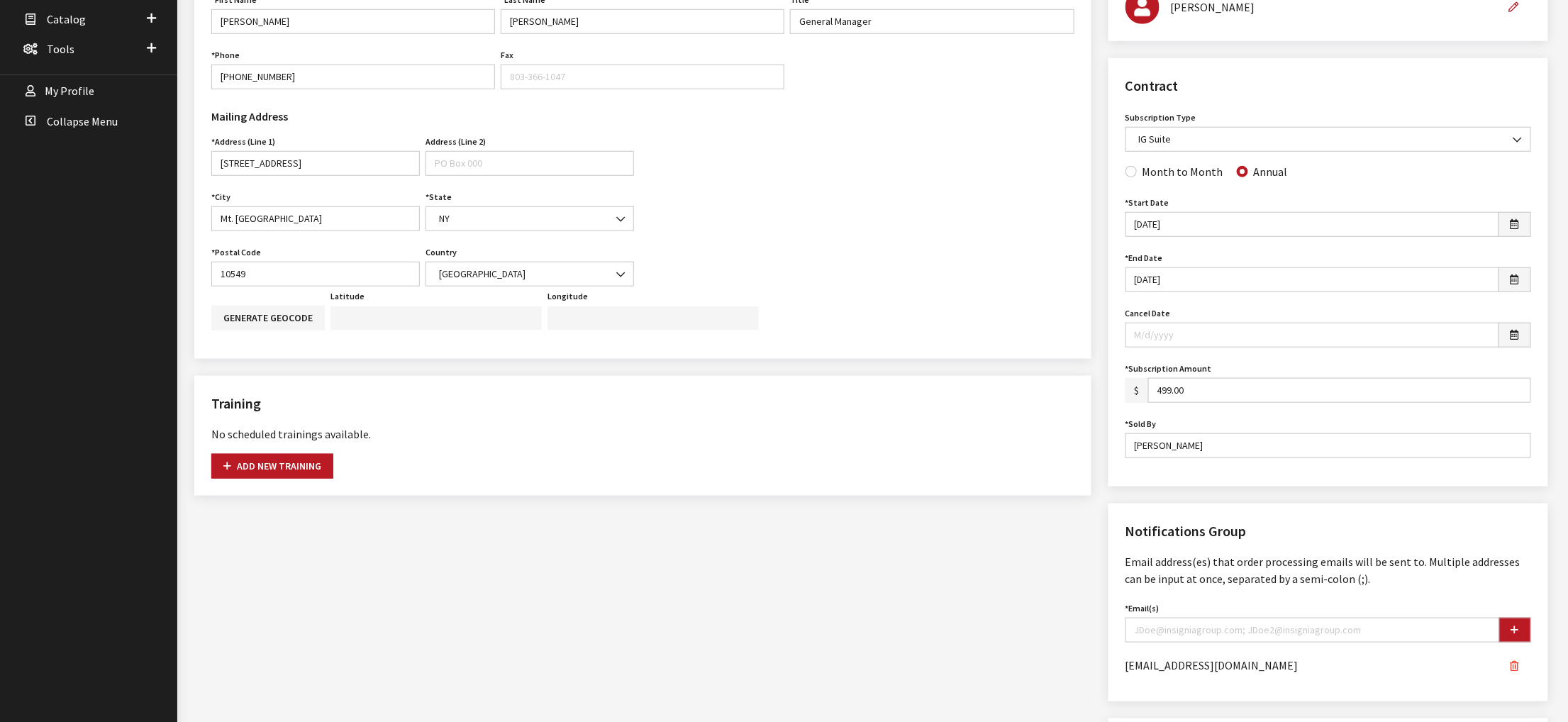
scroll to position [0, 0]
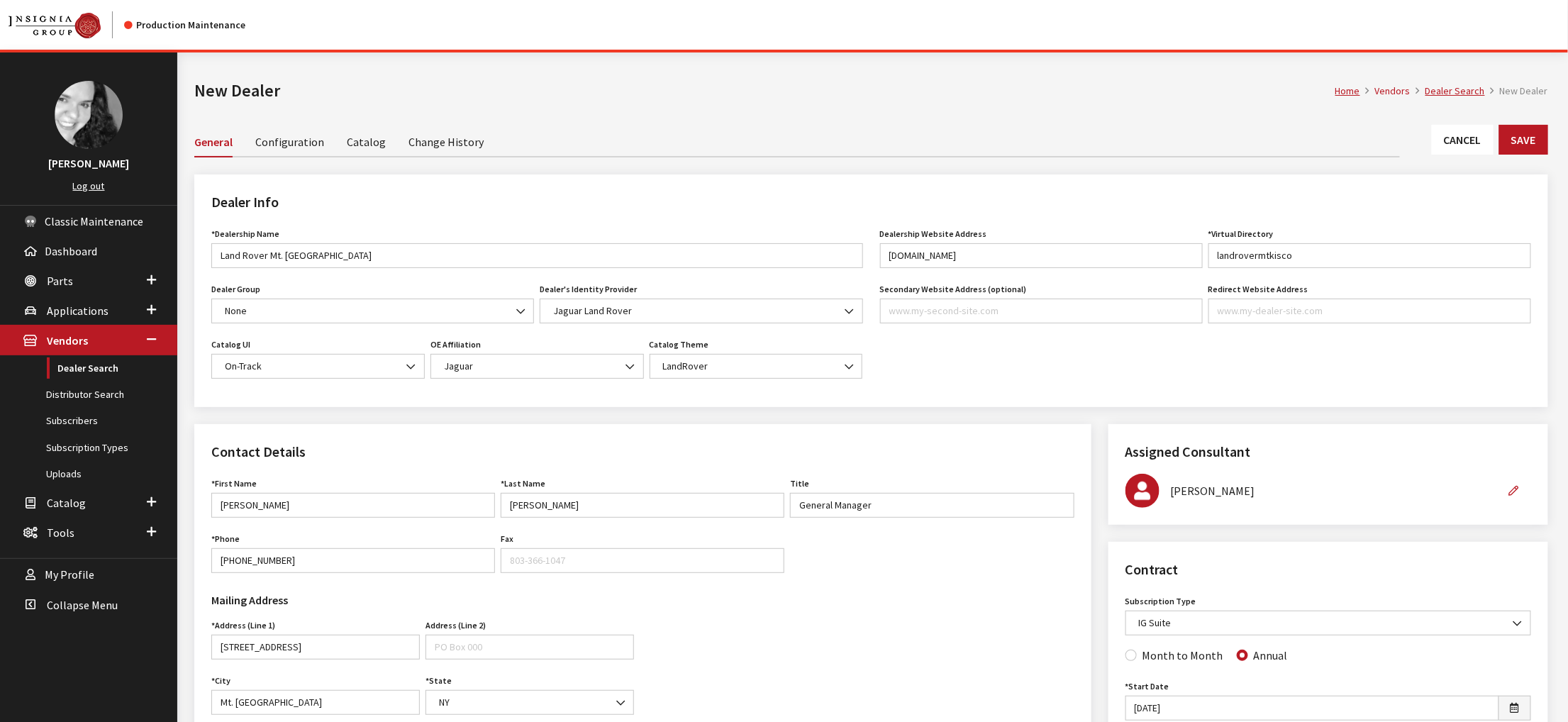
click at [385, 156] on link "Catalog" at bounding box center [366, 141] width 39 height 30
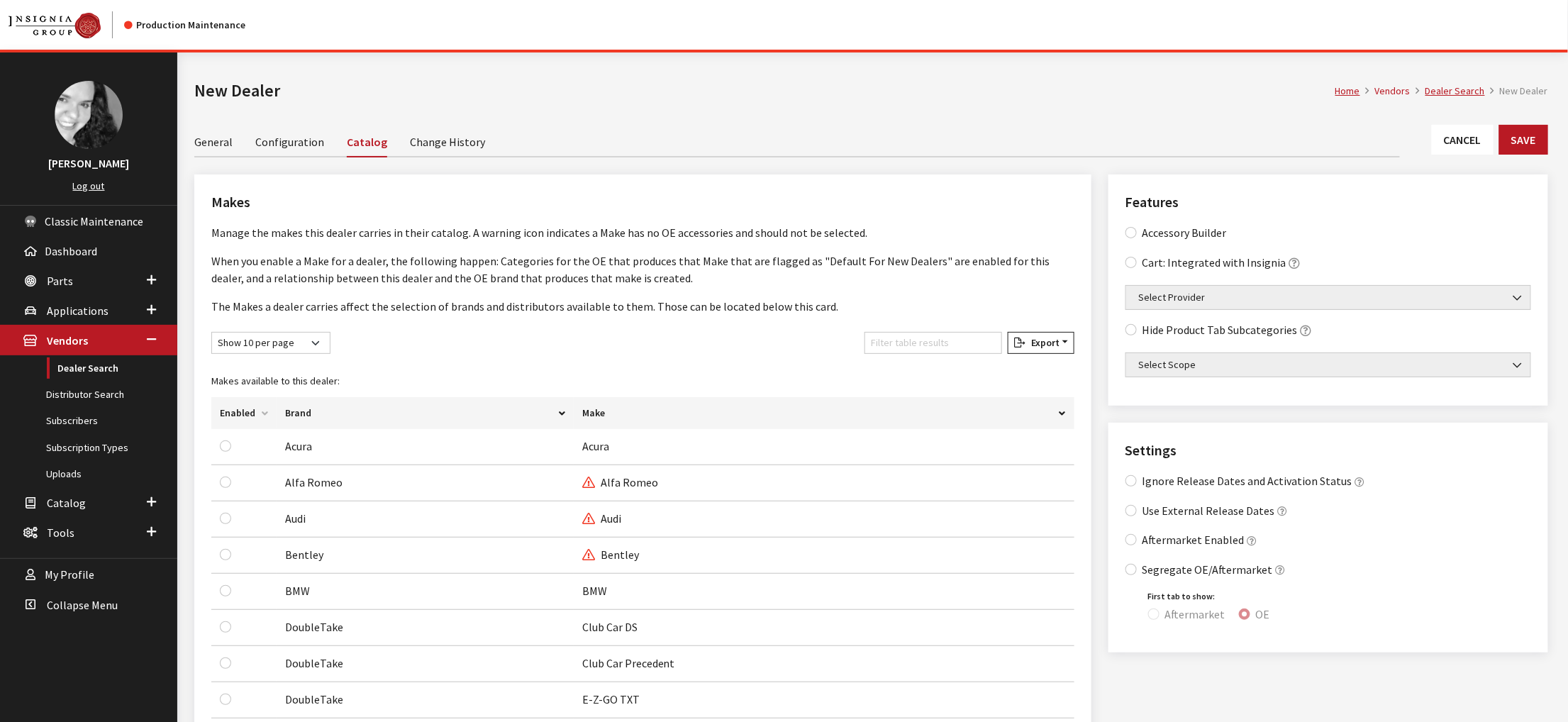
scroll to position [142, 0]
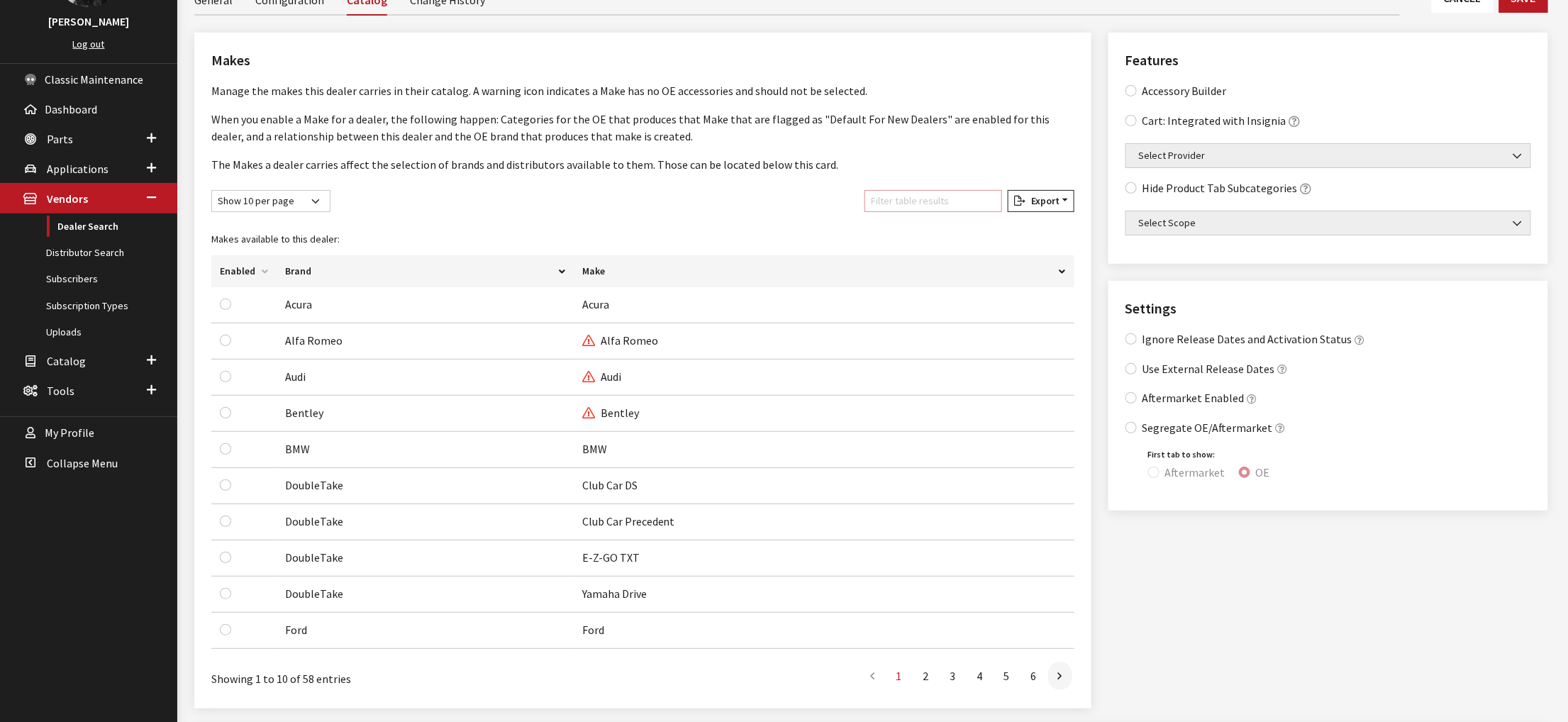
click at [873, 212] on input "Filter table results" at bounding box center [933, 200] width 137 height 22
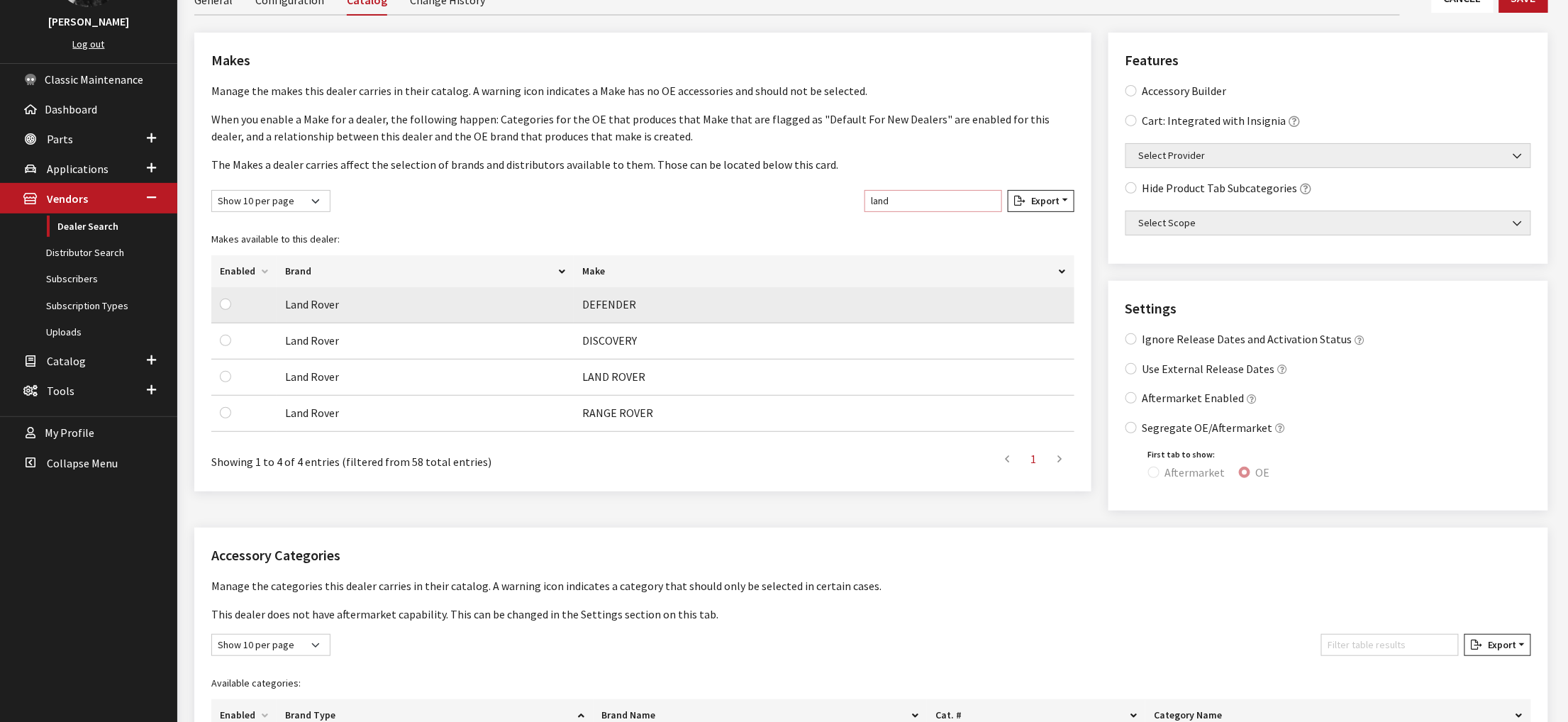
type input "land"
click at [230, 310] on input "checkbox" at bounding box center [225, 304] width 11 height 11
checkbox input "true"
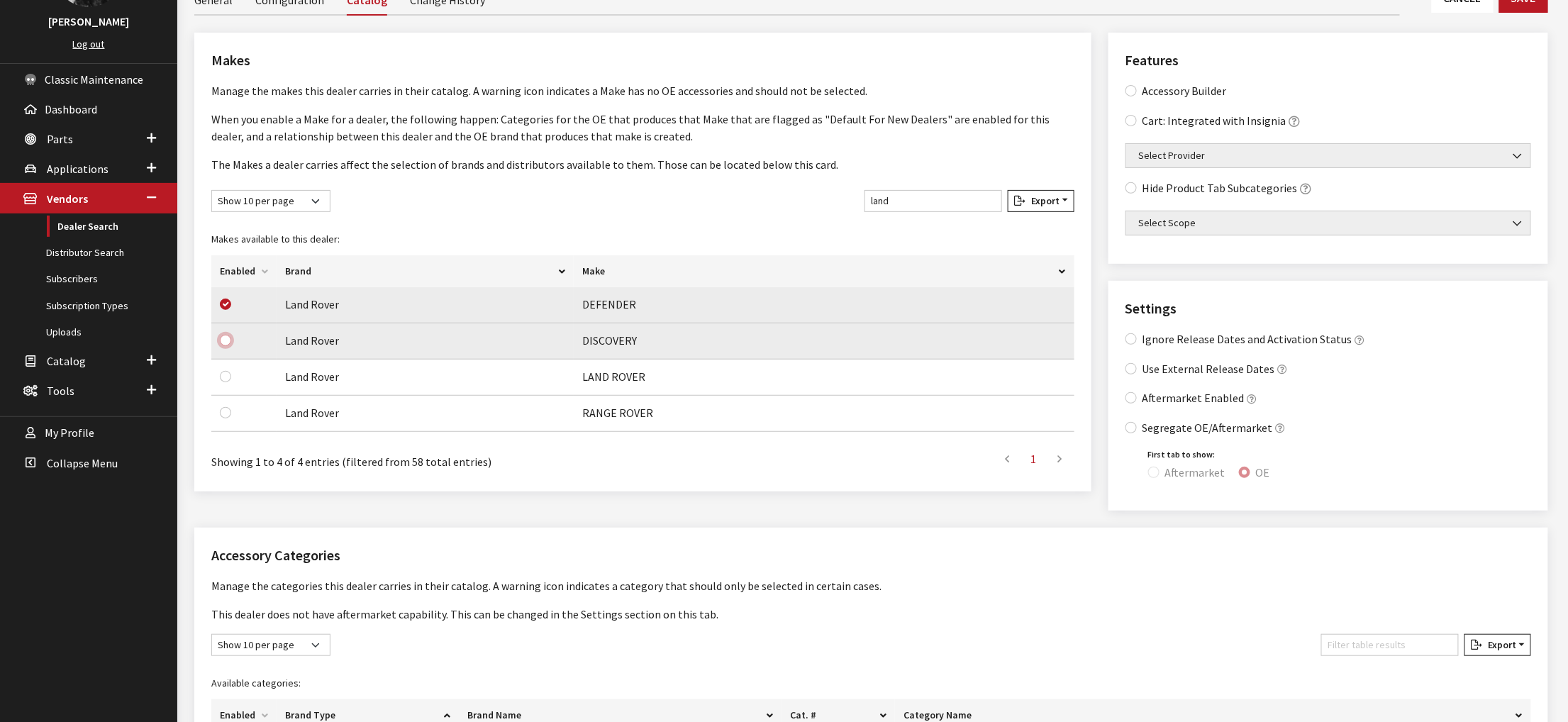
click at [231, 346] on input "checkbox" at bounding box center [225, 340] width 11 height 11
checkbox input "true"
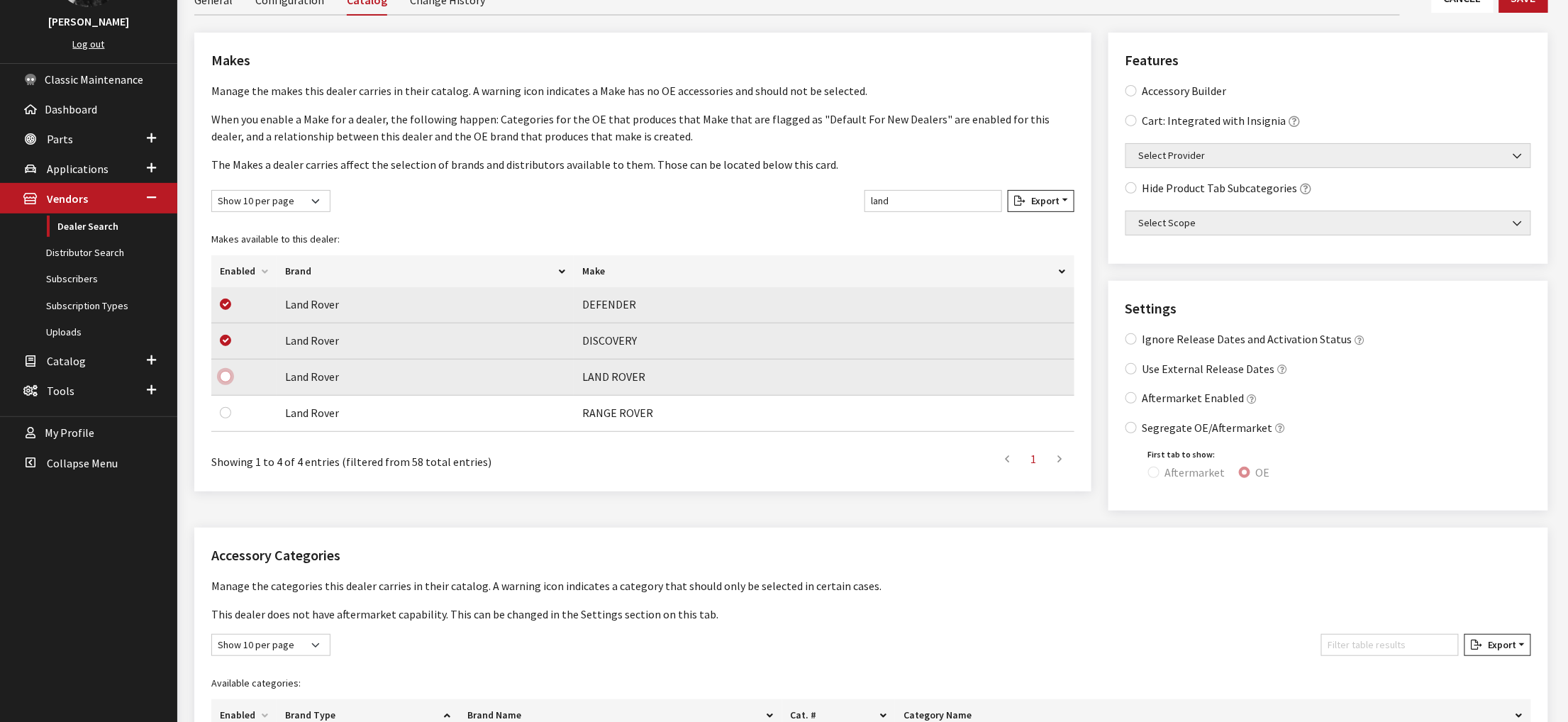
click at [231, 382] on input "checkbox" at bounding box center [225, 376] width 11 height 11
checkbox input "true"
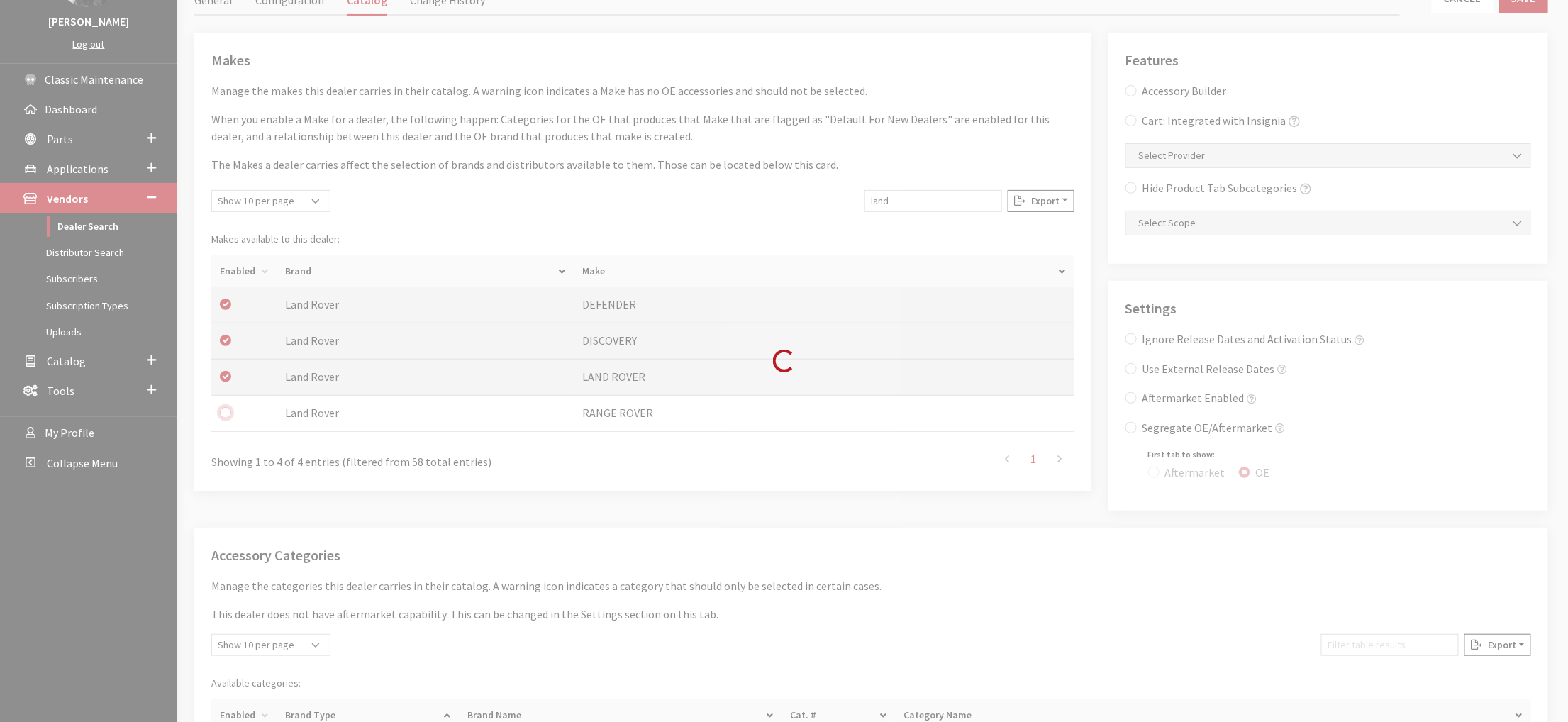
click at [231, 418] on input "checkbox" at bounding box center [225, 413] width 11 height 11
checkbox input "true"
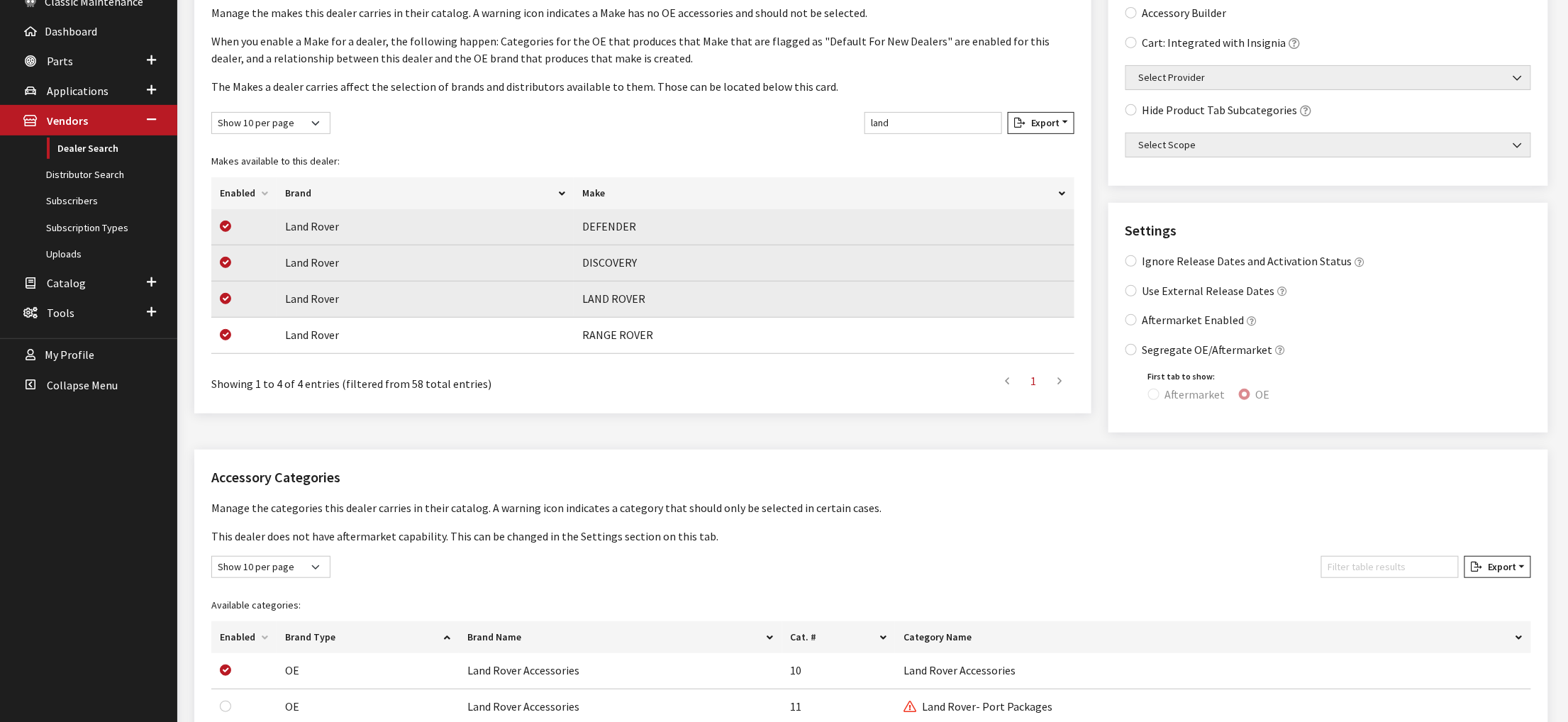
scroll to position [0, 0]
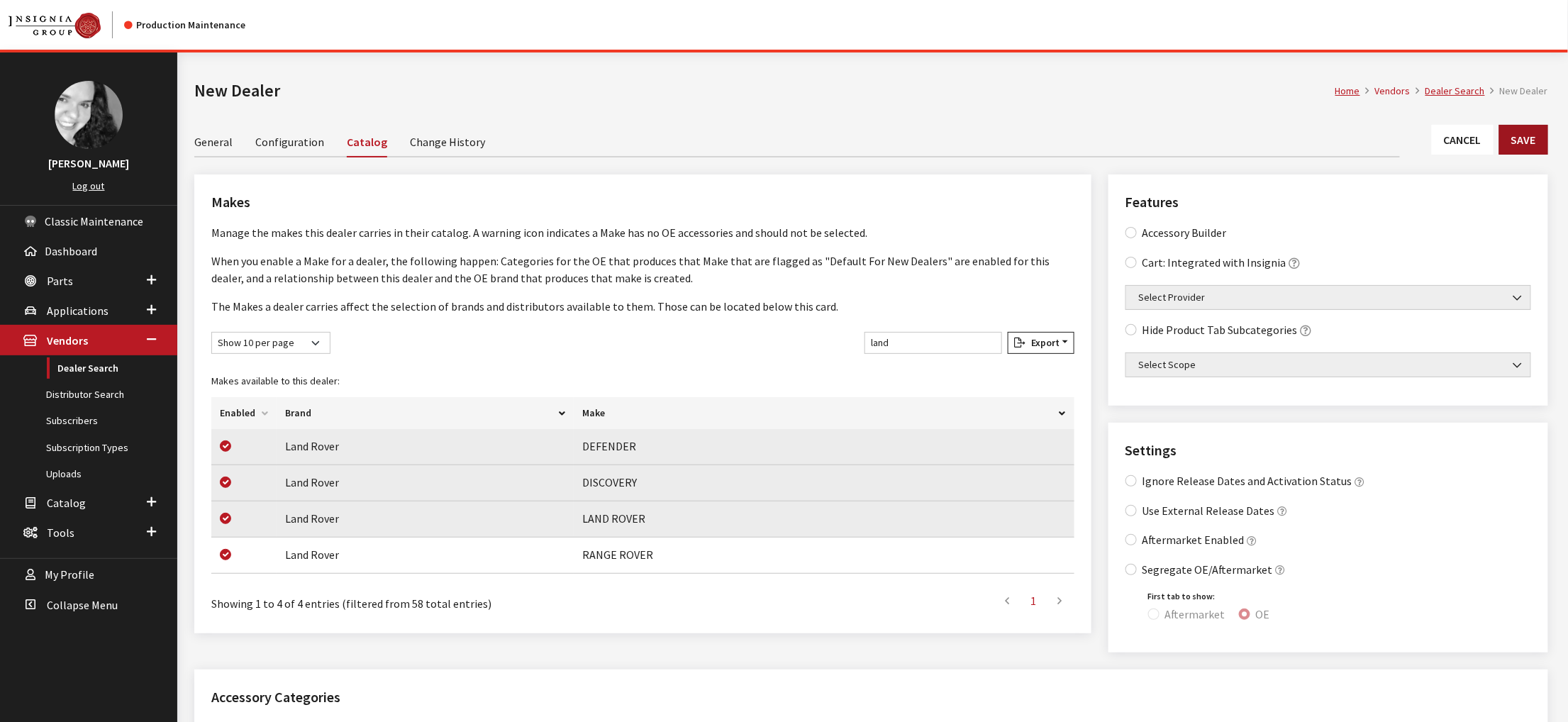
click at [1502, 154] on button "Save" at bounding box center [1524, 139] width 49 height 30
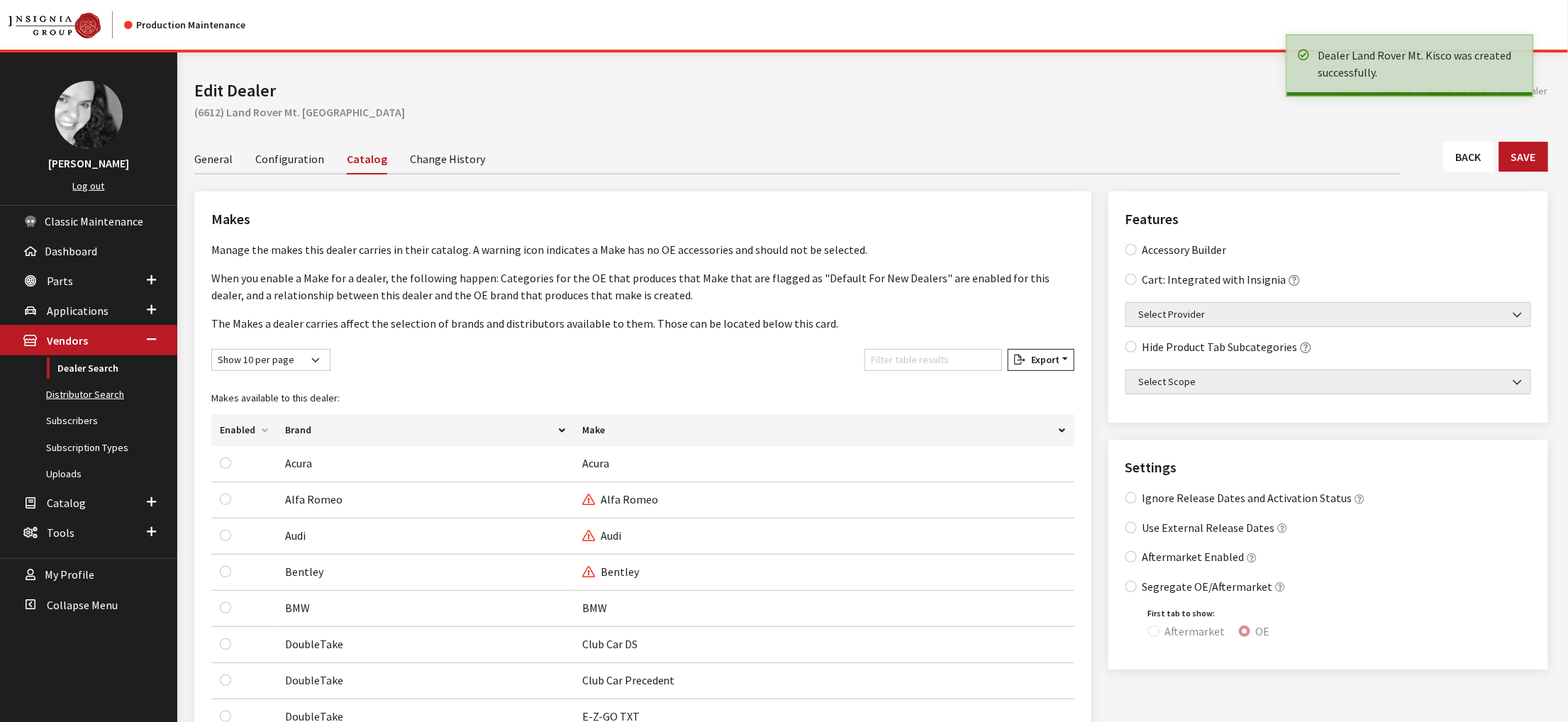
click at [86, 408] on link "Distributor Search" at bounding box center [88, 394] width 177 height 26
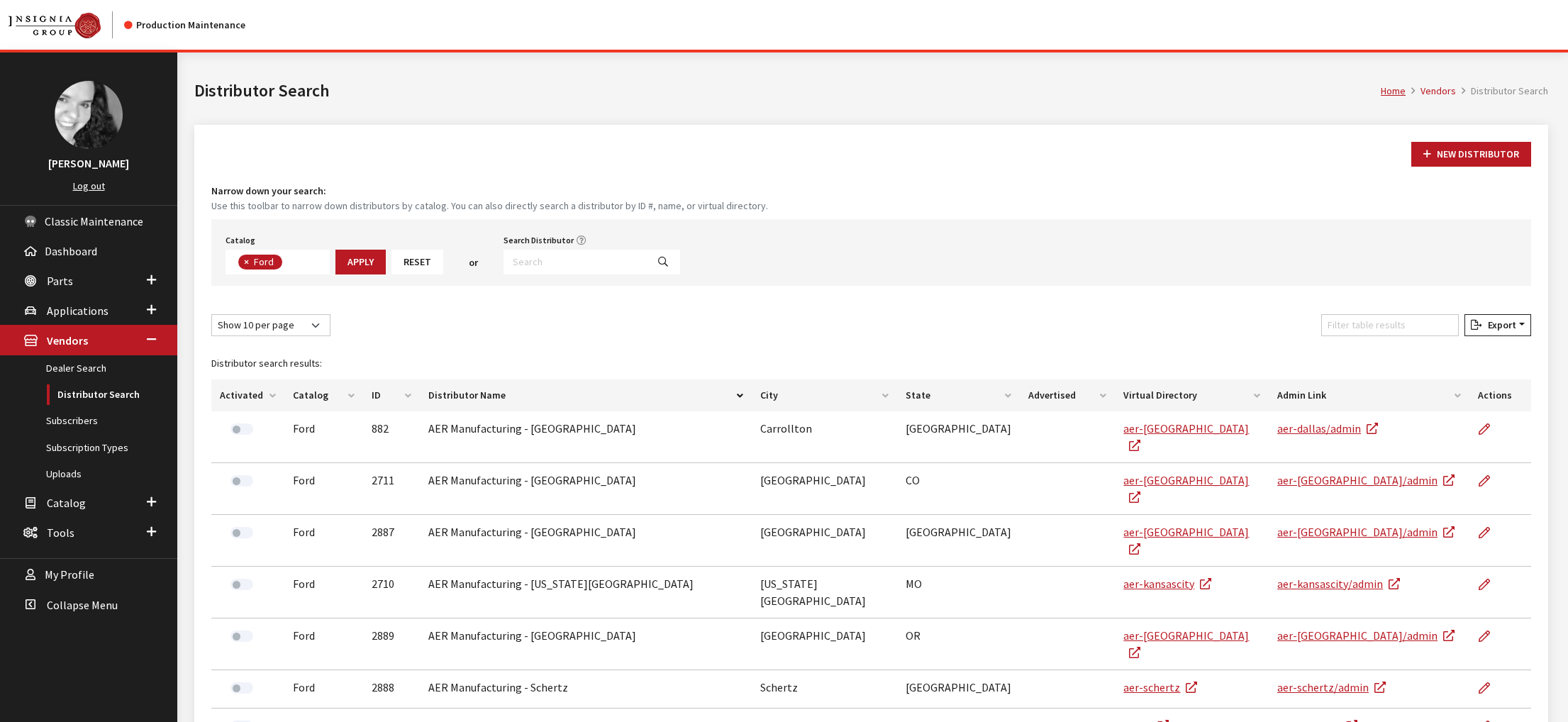
click at [628, 275] on input "Search Distributor" at bounding box center [574, 262] width 143 height 25
type input "rover"
select select
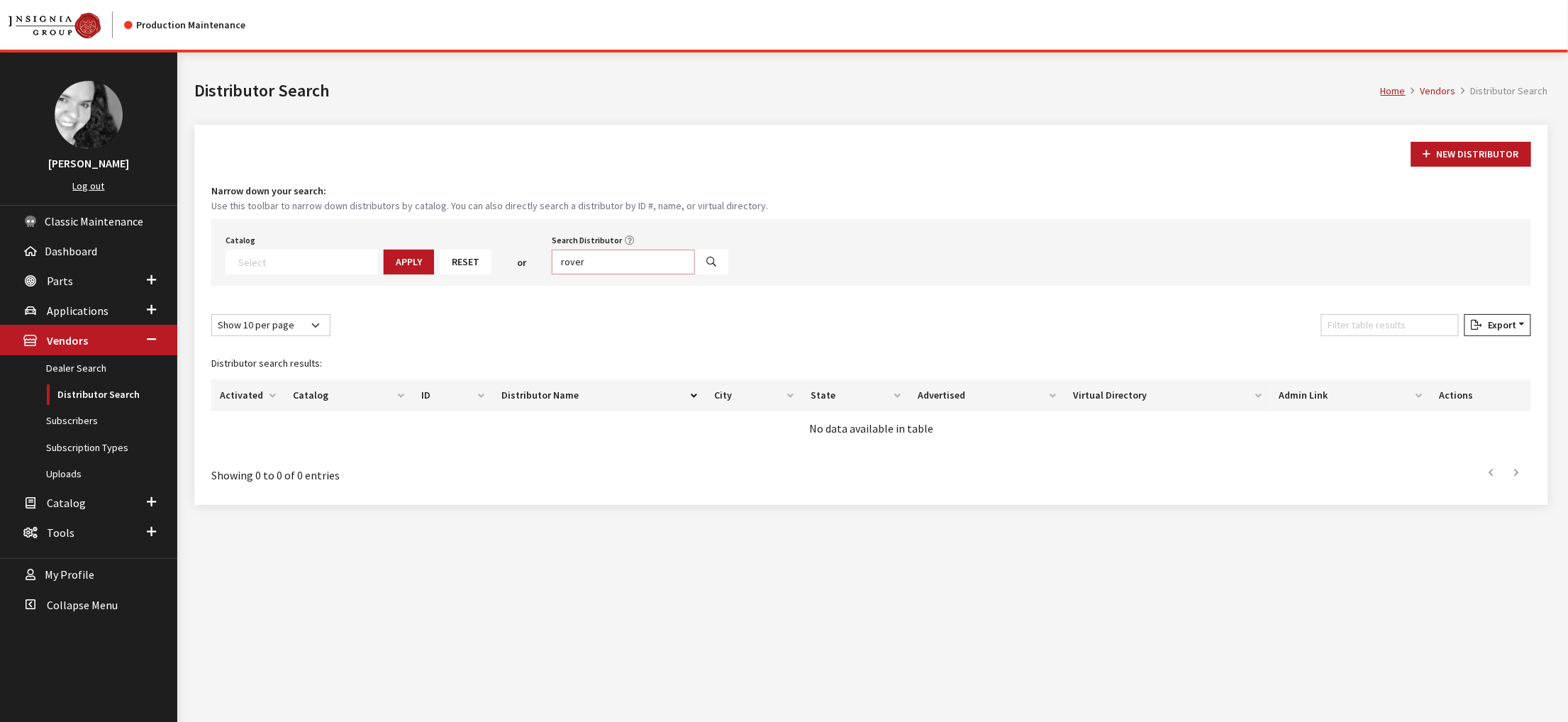
click at [695, 275] on input "rover" at bounding box center [623, 262] width 143 height 25
type input "jlr"
select select
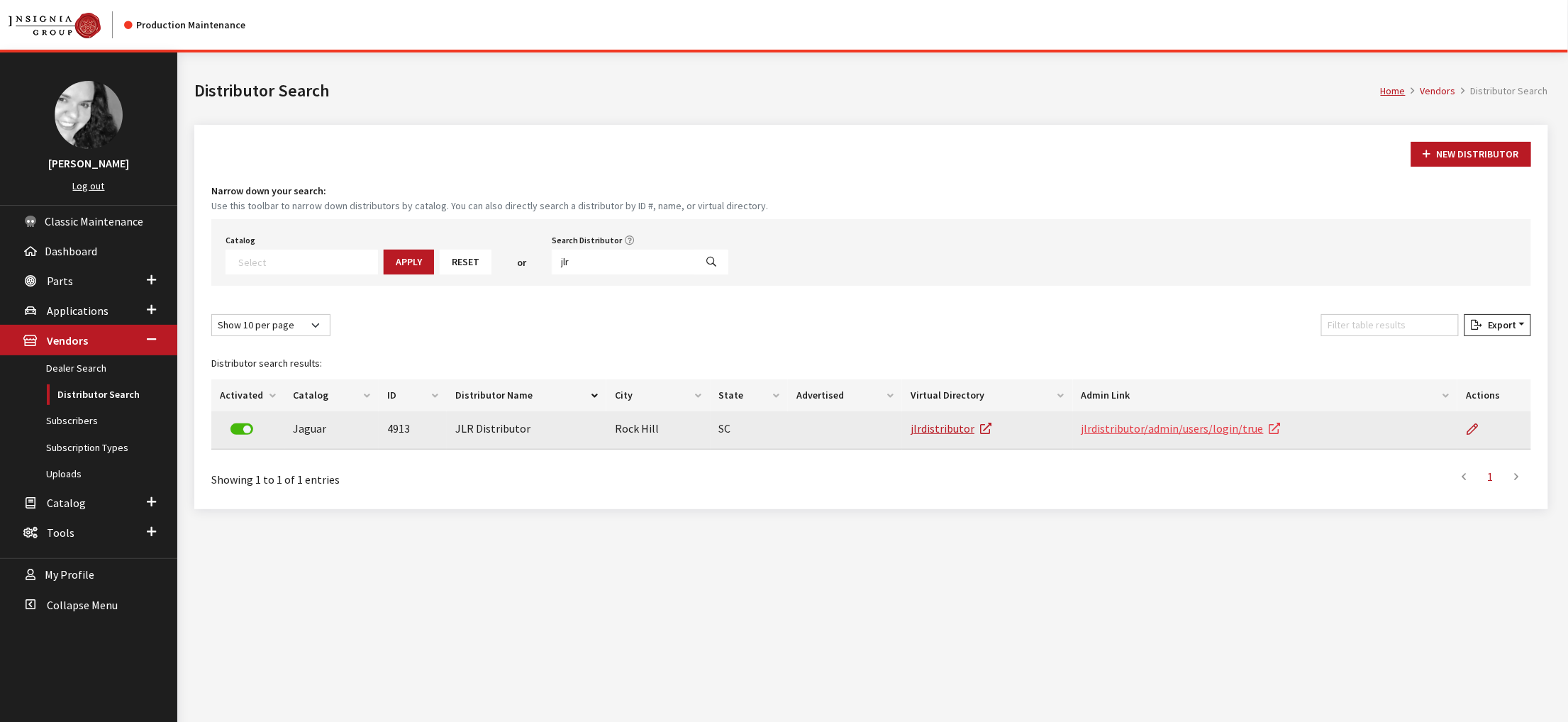
click at [1121, 435] on link "jlrdistributor/admin/users/login/true" at bounding box center [1181, 428] width 200 height 15
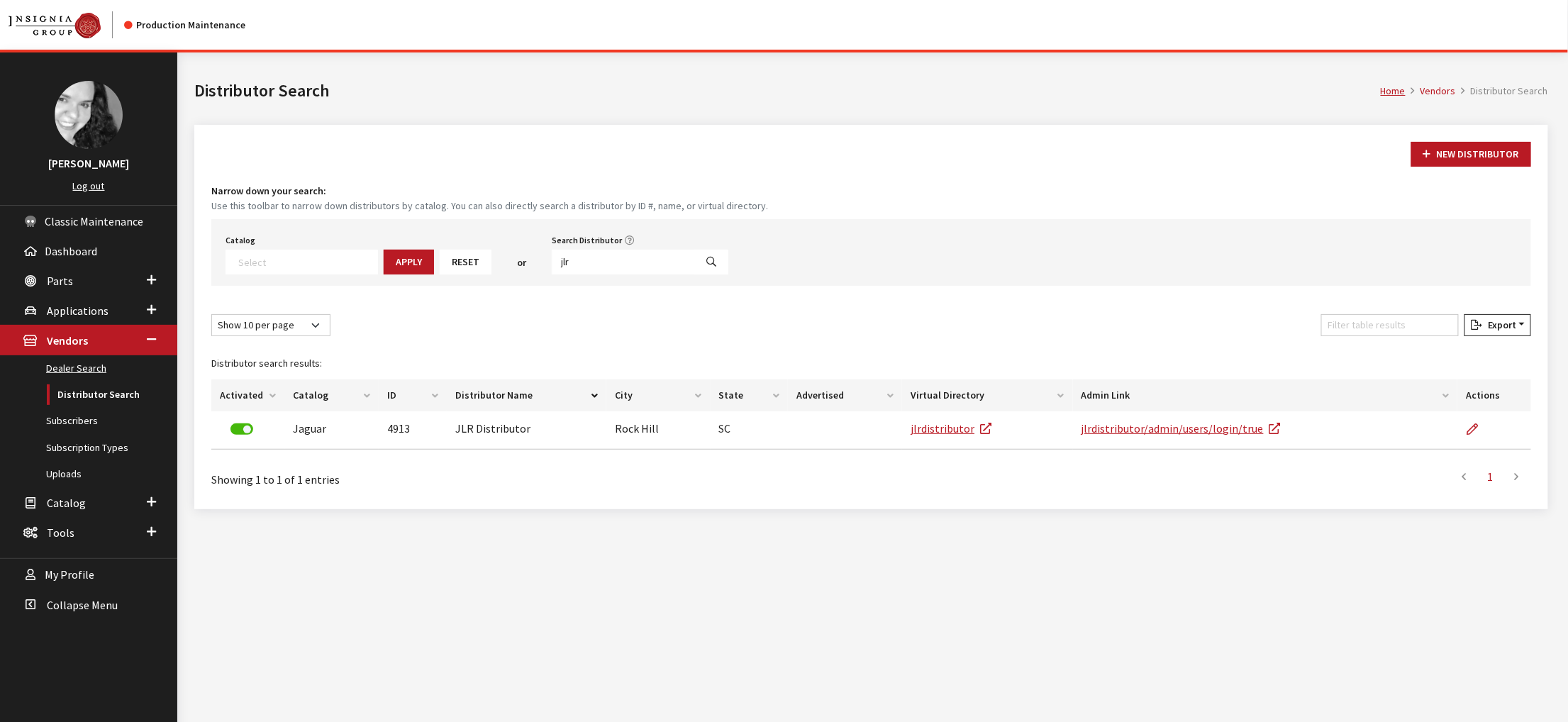
click at [89, 381] on link "Dealer Search" at bounding box center [88, 368] width 177 height 26
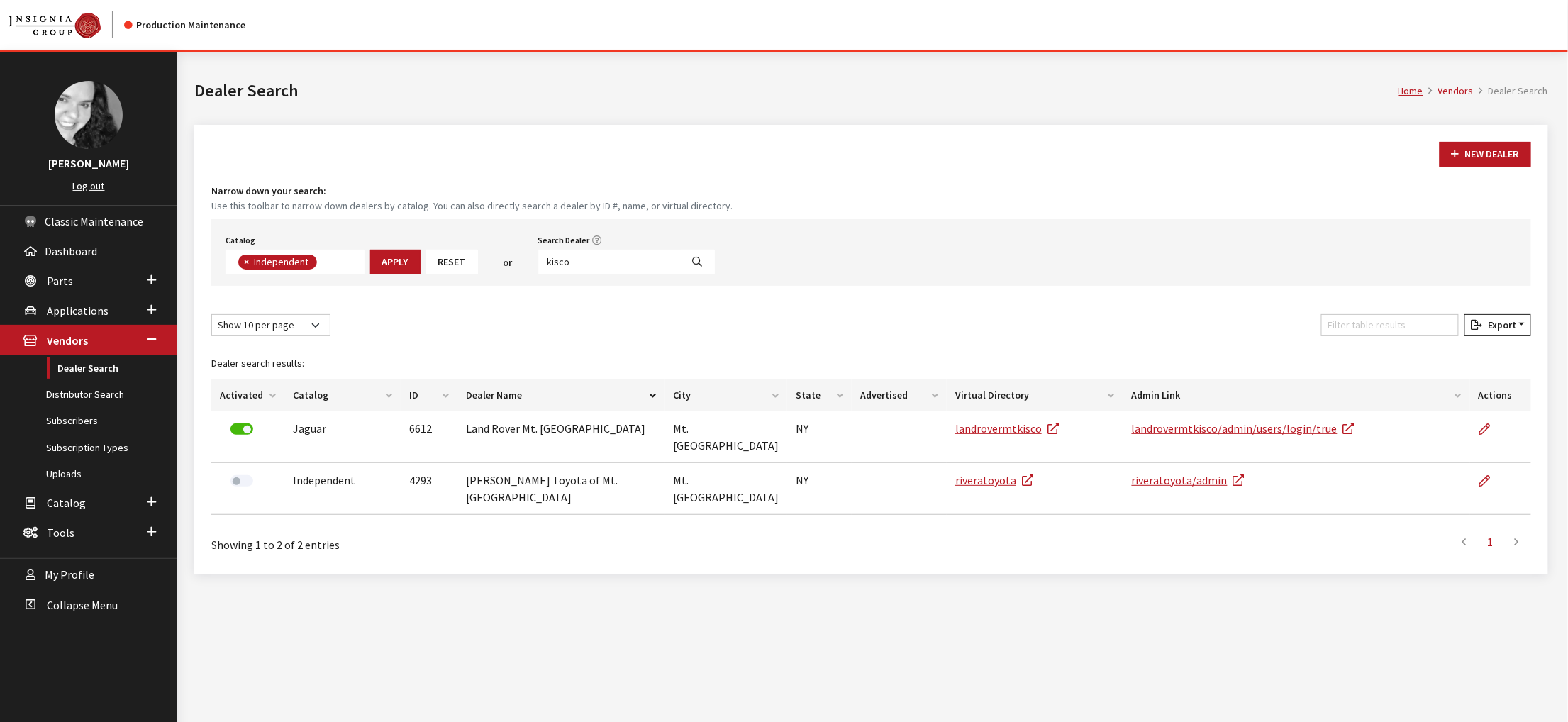
scroll to position [124, 0]
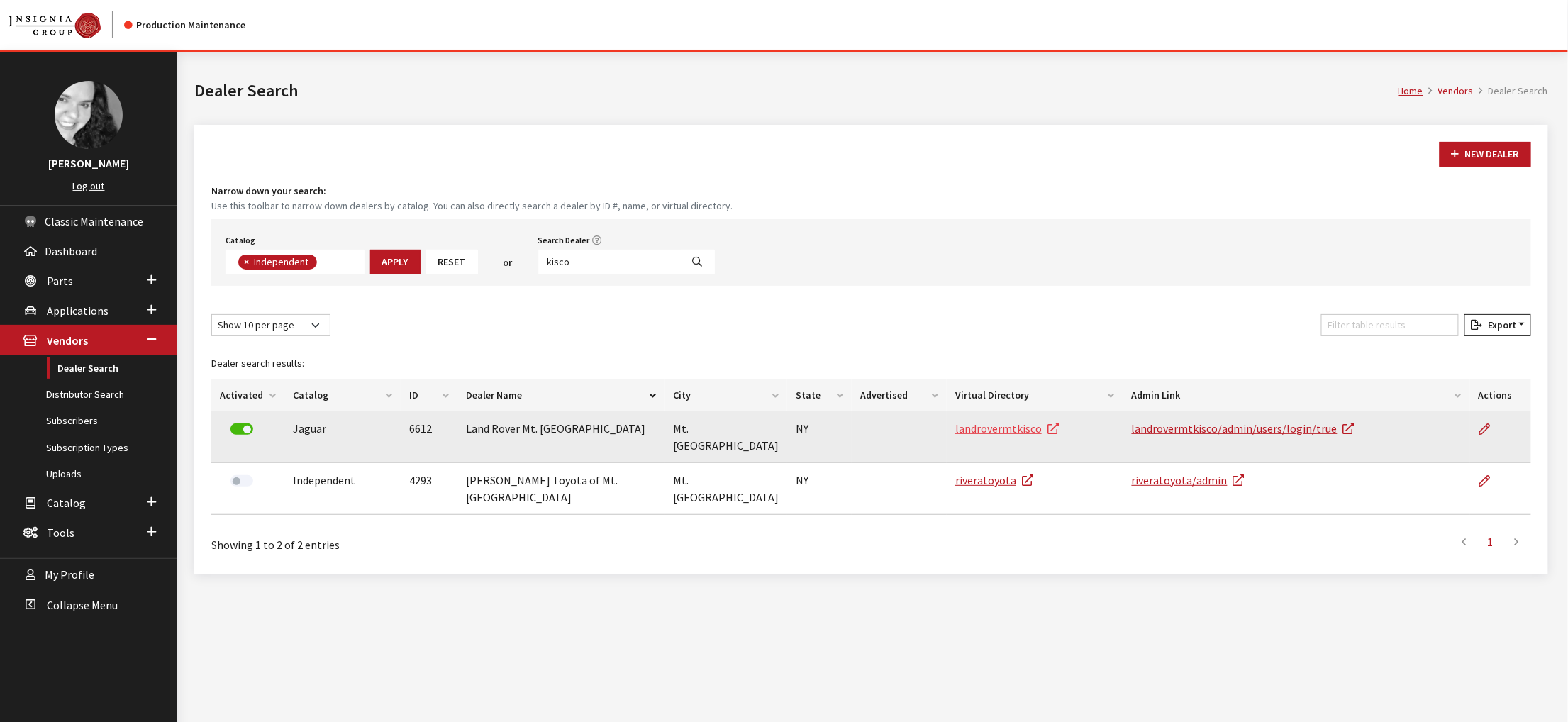
click at [955, 435] on link "landrovermtkisco" at bounding box center [1007, 428] width 103 height 15
click at [1479, 435] on icon at bounding box center [1485, 430] width 11 height 11
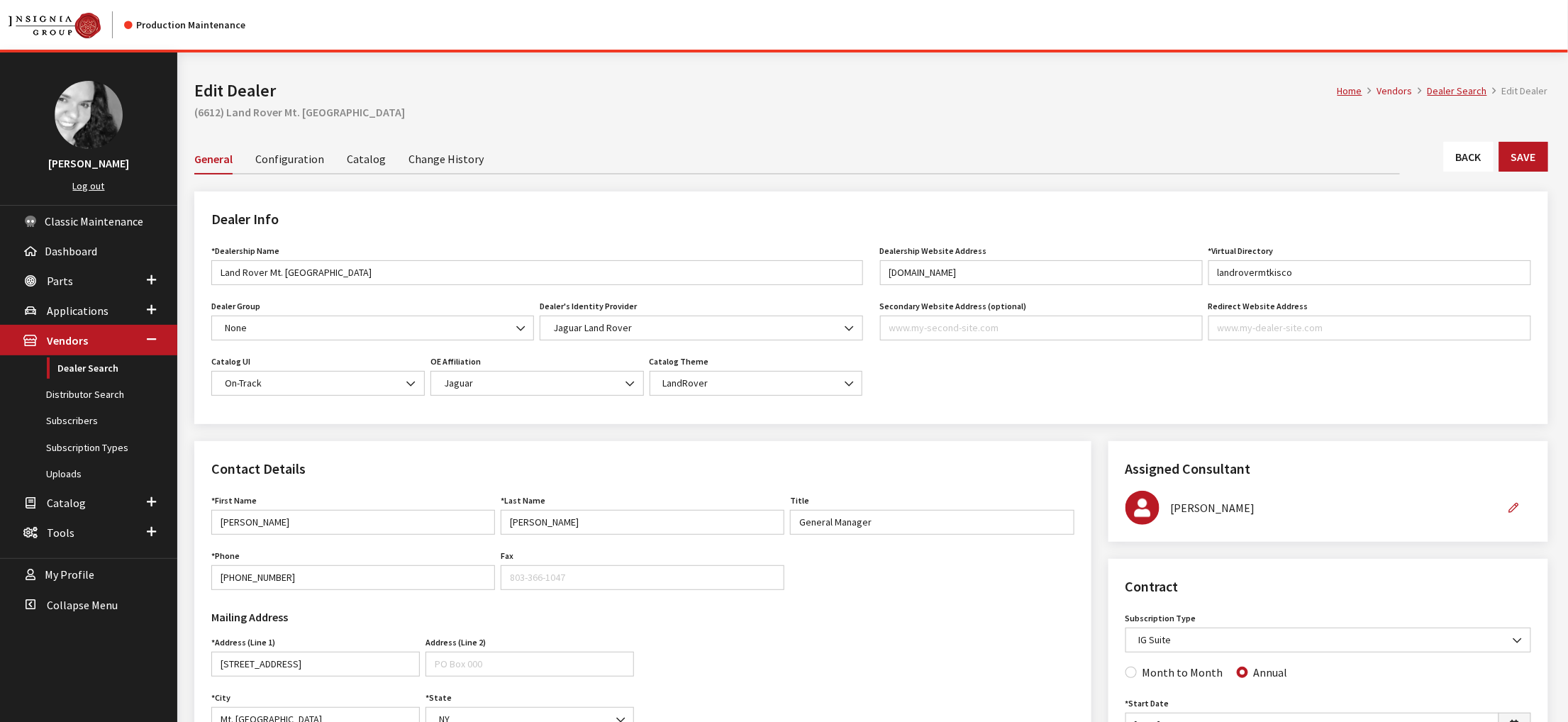
click at [380, 173] on link "Catalog" at bounding box center [366, 157] width 39 height 30
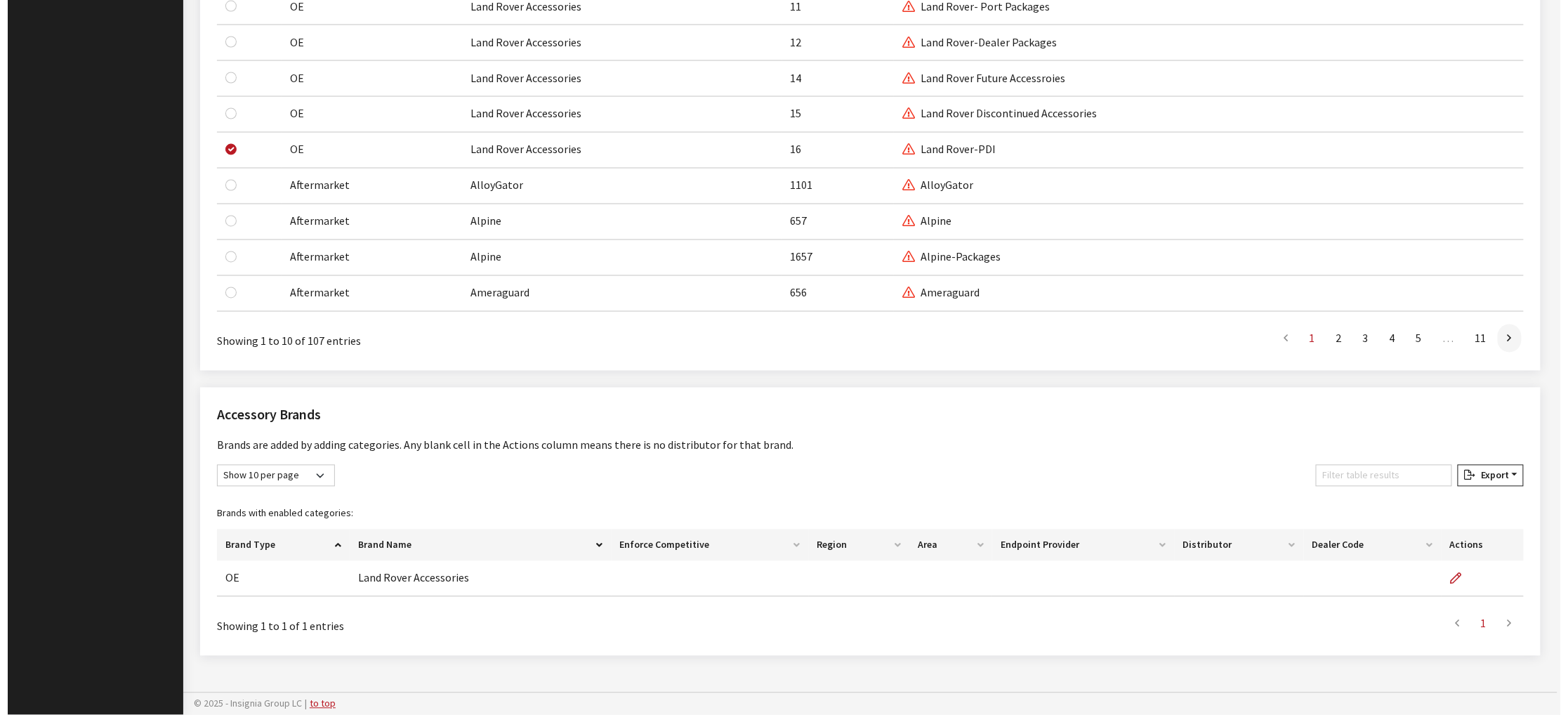
scroll to position [1420, 0]
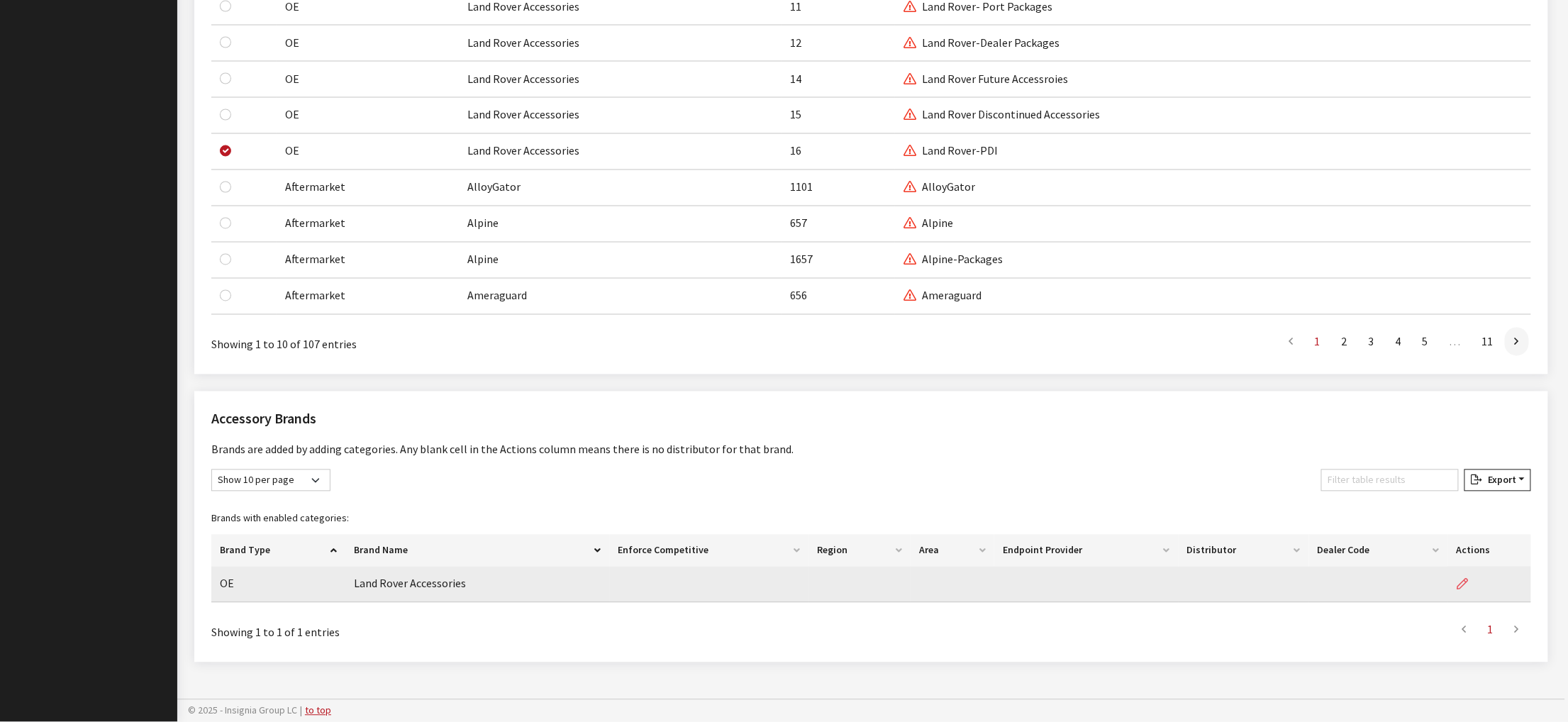
click at [1457, 579] on icon "button" at bounding box center [1463, 585] width 11 height 11
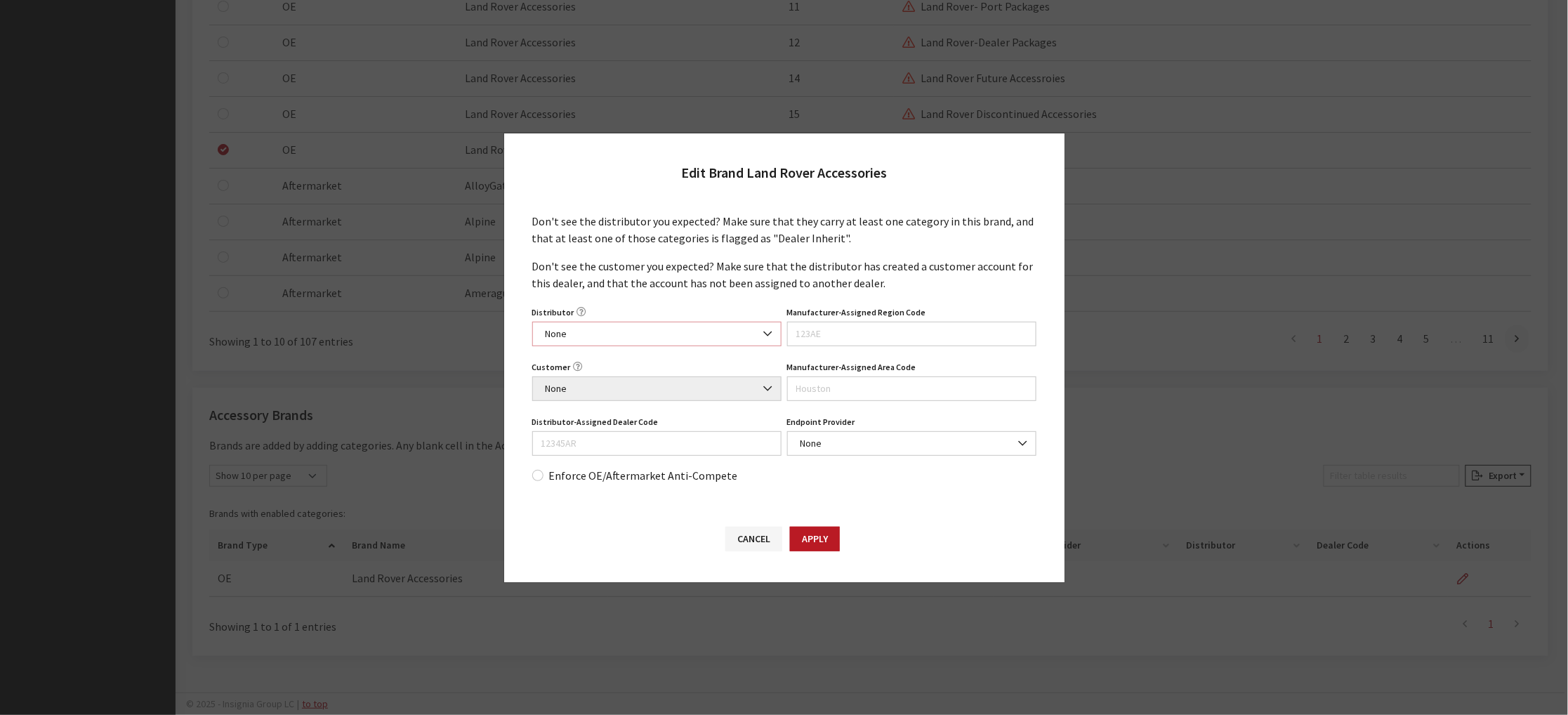
click at [763, 326] on b at bounding box center [763, 326] width 0 height 0
select select "4913"
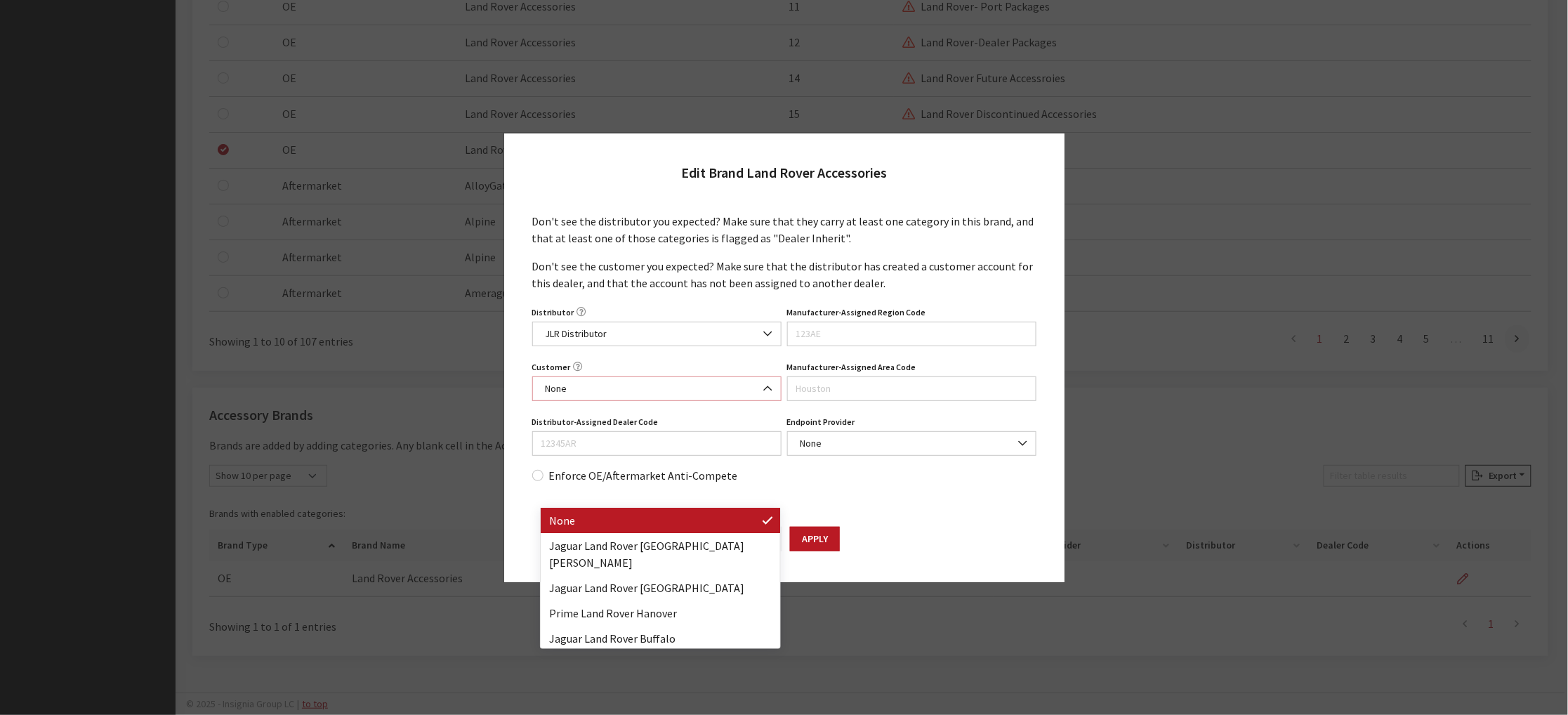
click at [634, 396] on span "None" at bounding box center [657, 389] width 231 height 14
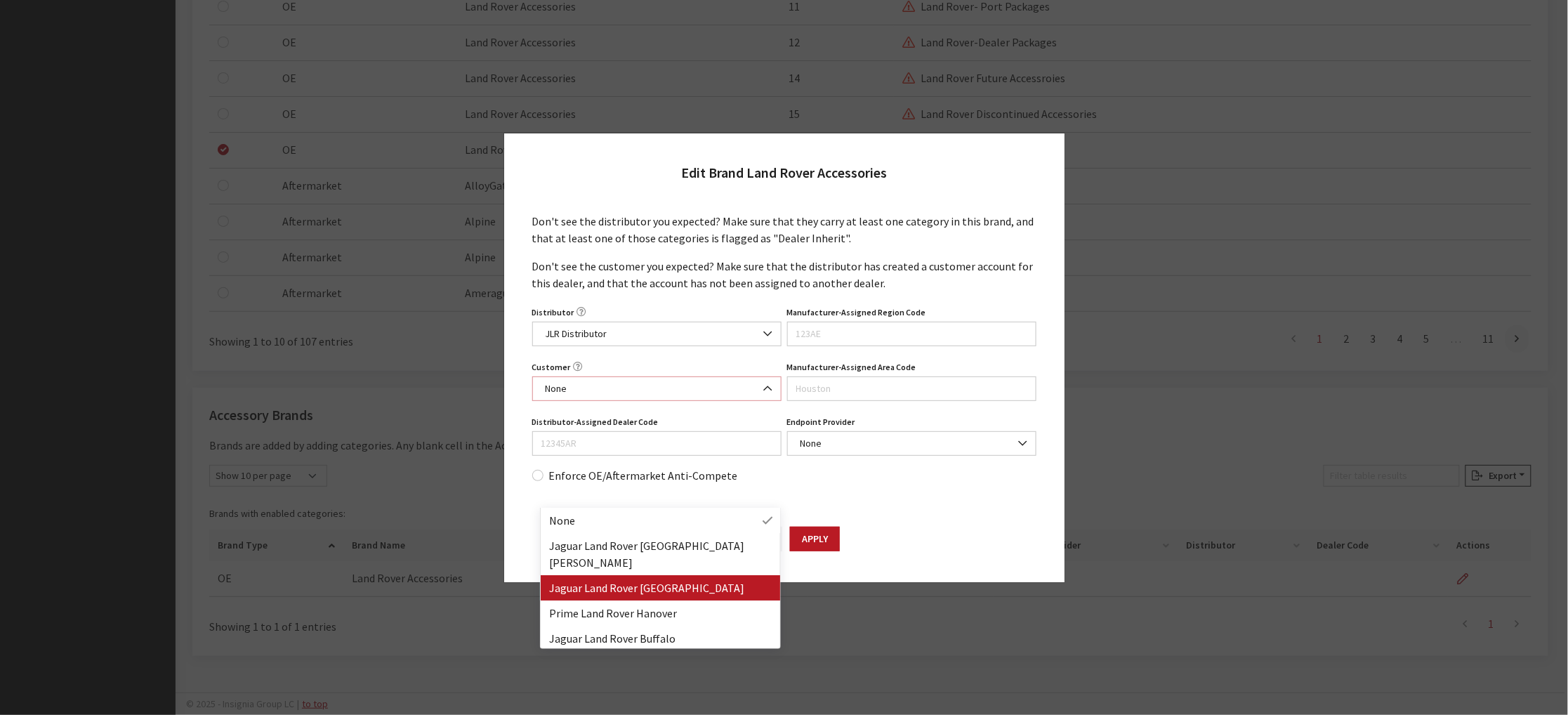
scroll to position [95, 0]
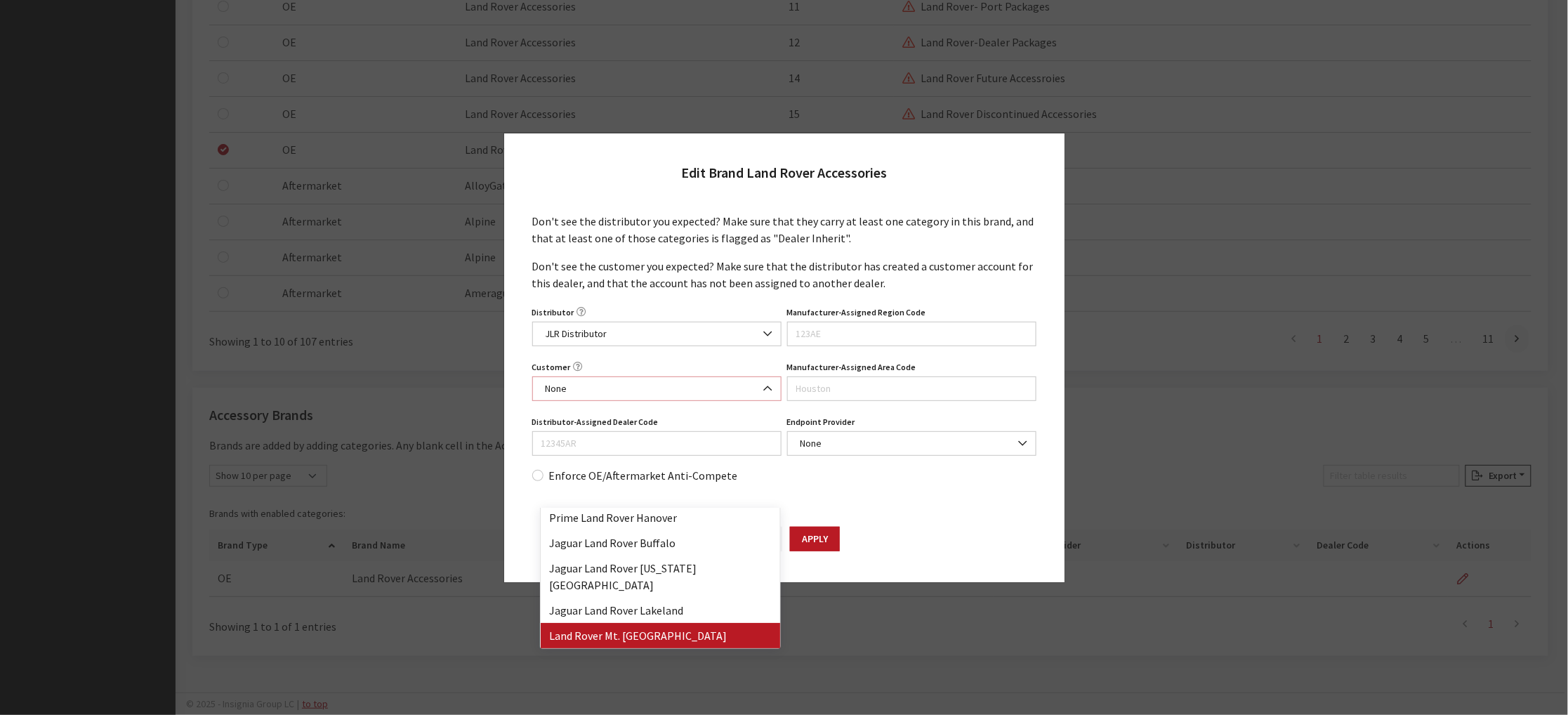
select select "19083"
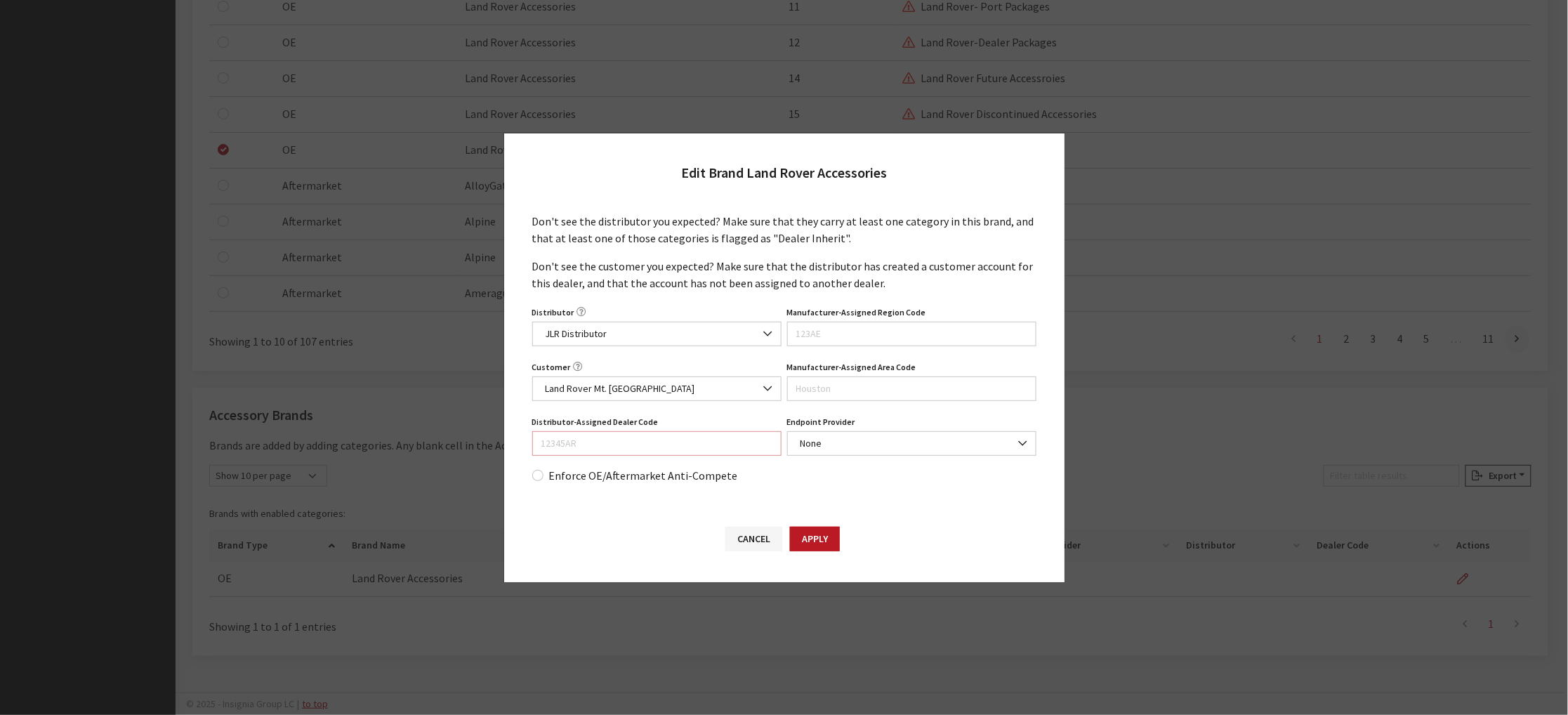
click at [658, 456] on input "Distributor-Assigned Dealer Code" at bounding box center [657, 443] width 250 height 25
type input "R0614"
click at [854, 336] on input "Manufacturer-Assigned Region Code" at bounding box center [912, 334] width 250 height 25
click at [894, 343] on input "Manufacturer-Assigned Region Code" at bounding box center [912, 334] width 250 height 25
type input "90"
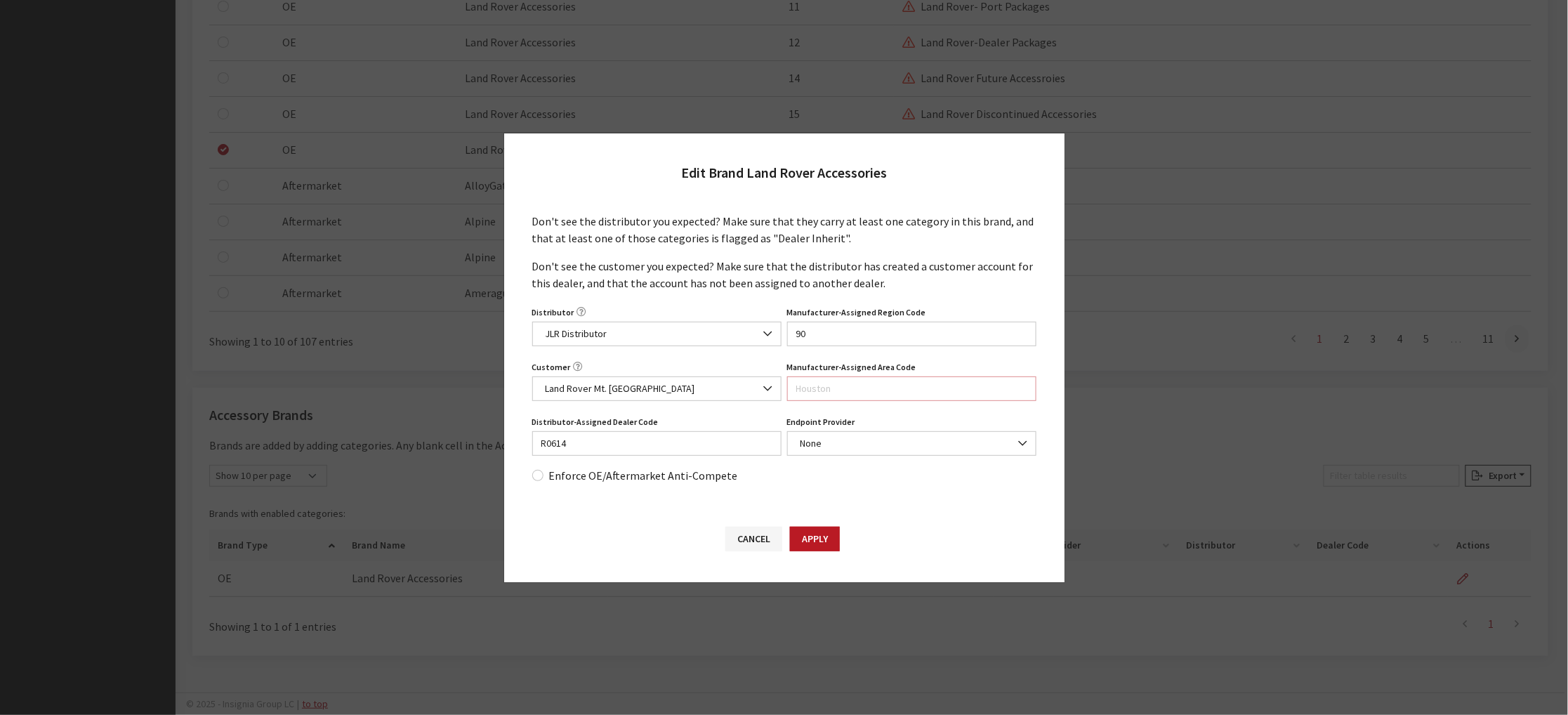
click at [910, 400] on input "Manufacturer-Assigned Area Code" at bounding box center [912, 388] width 250 height 25
type input "51"
click at [919, 340] on input "90" at bounding box center [912, 334] width 250 height 25
click at [903, 338] on input "90" at bounding box center [912, 334] width 250 height 25
type input "90 East"
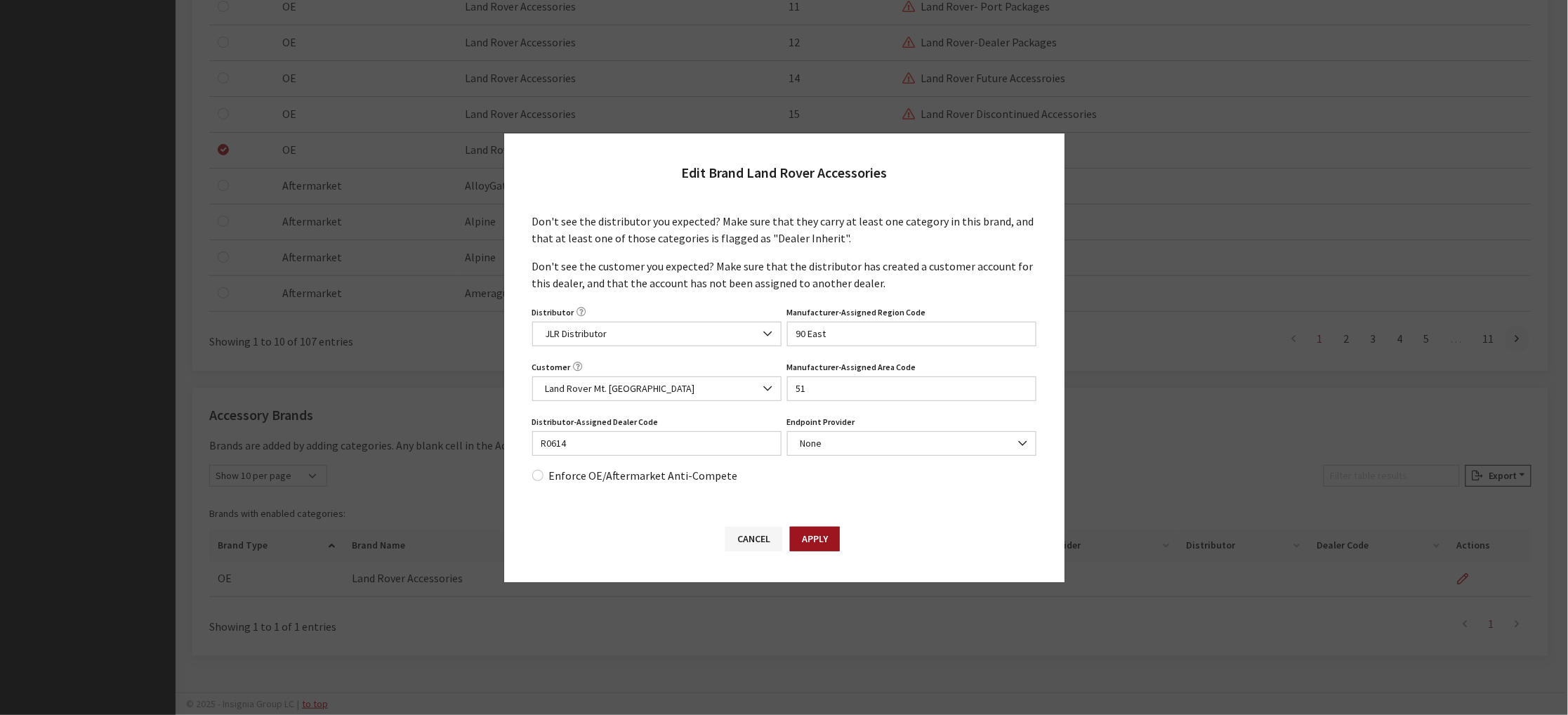
click at [811, 551] on button "Apply" at bounding box center [814, 538] width 50 height 25
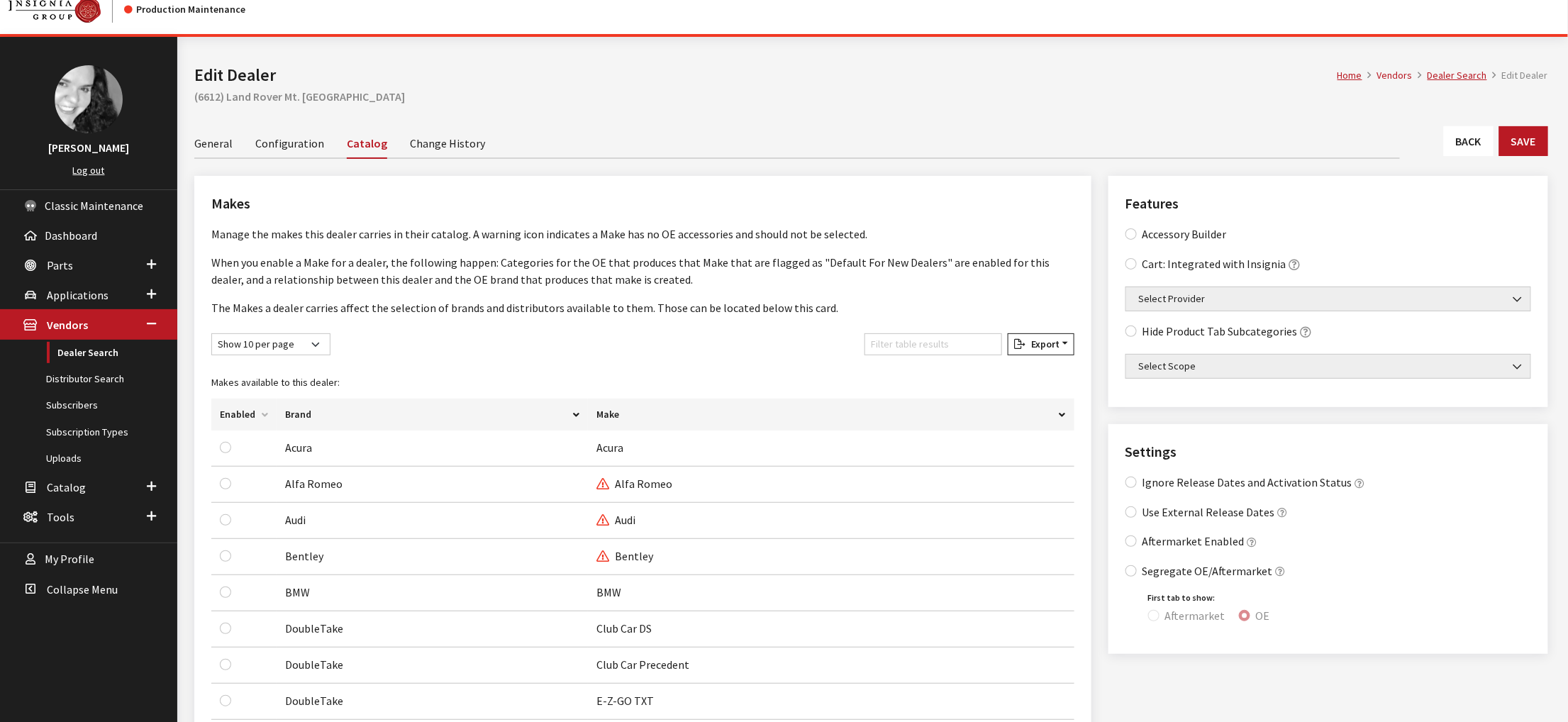
scroll to position [0, 0]
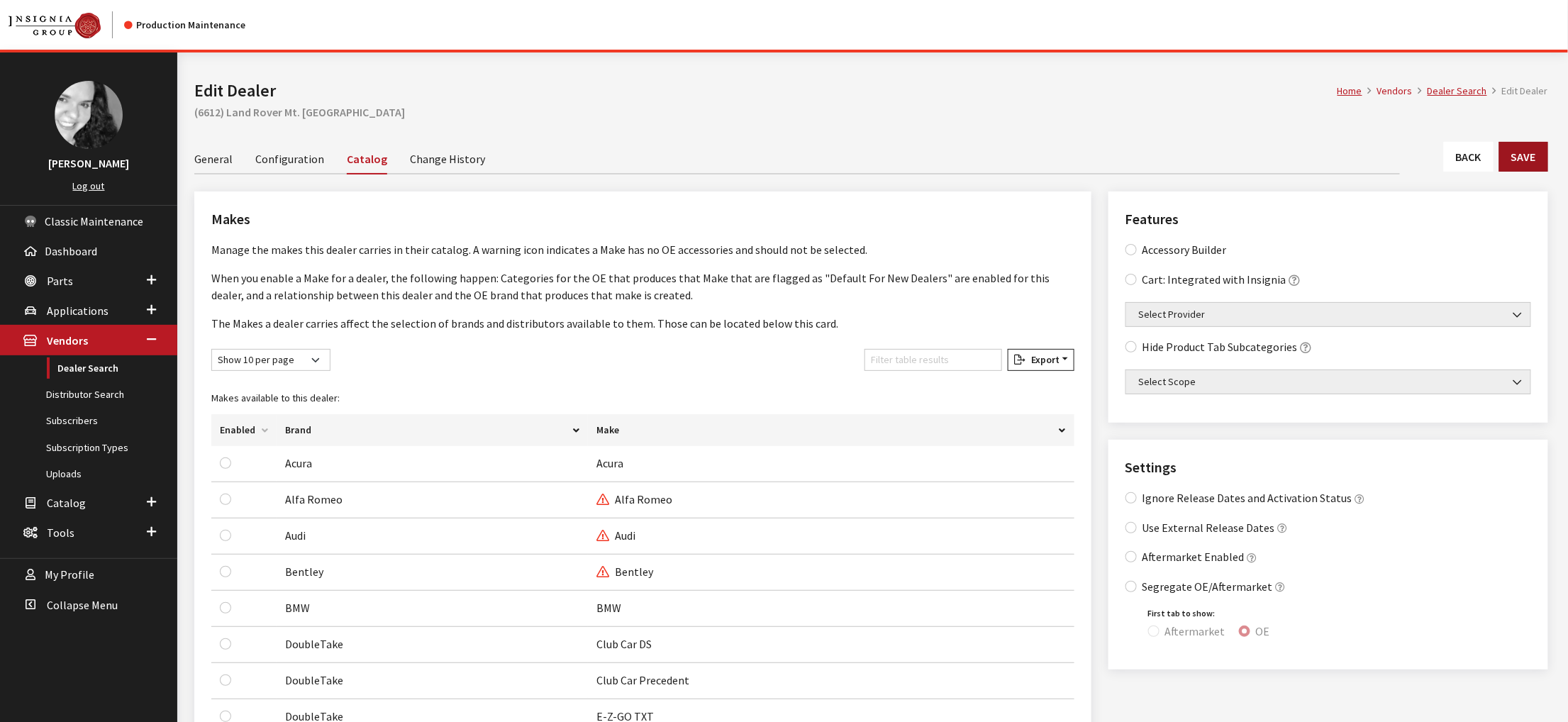
click at [1517, 171] on button "Save" at bounding box center [1524, 157] width 49 height 30
click at [1452, 171] on link "Back" at bounding box center [1468, 157] width 49 height 30
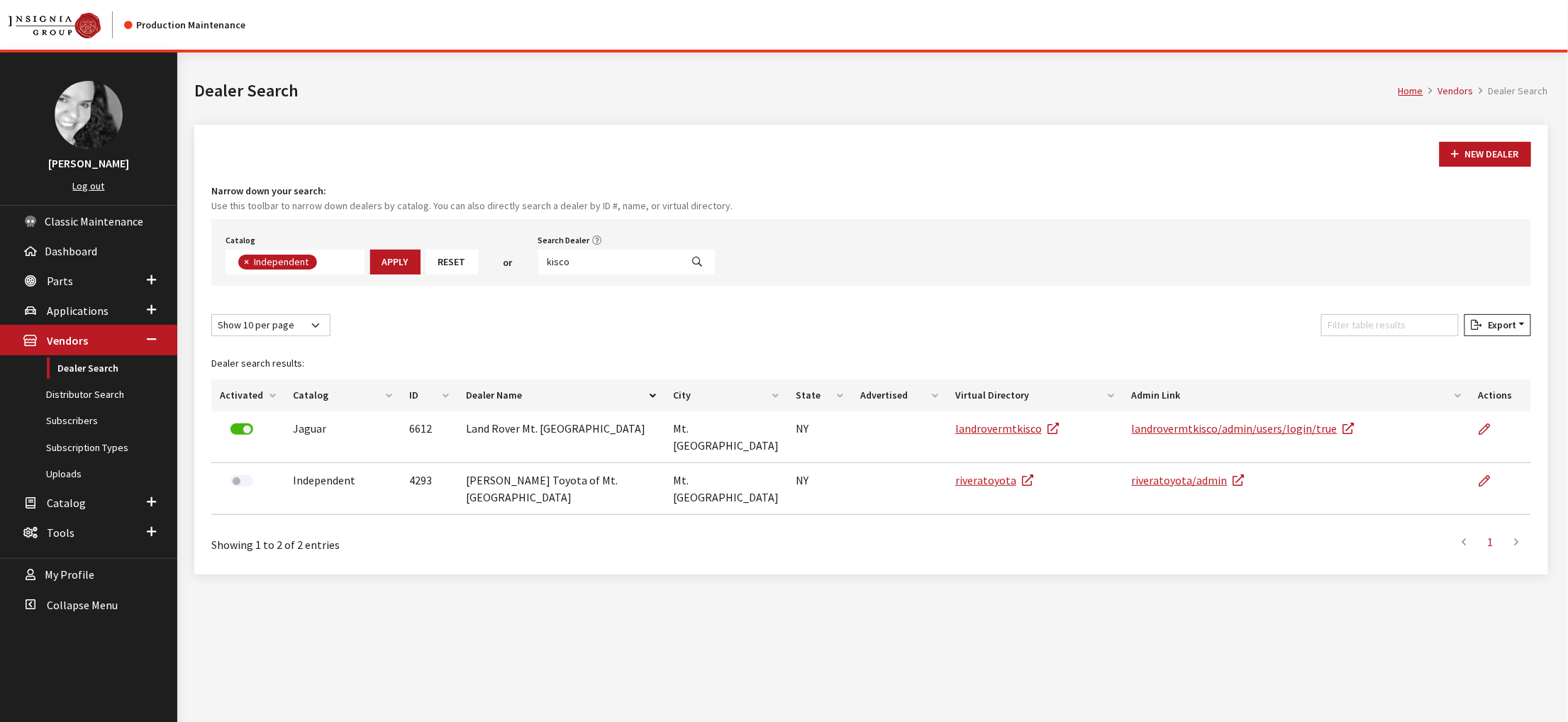
scroll to position [124, 0]
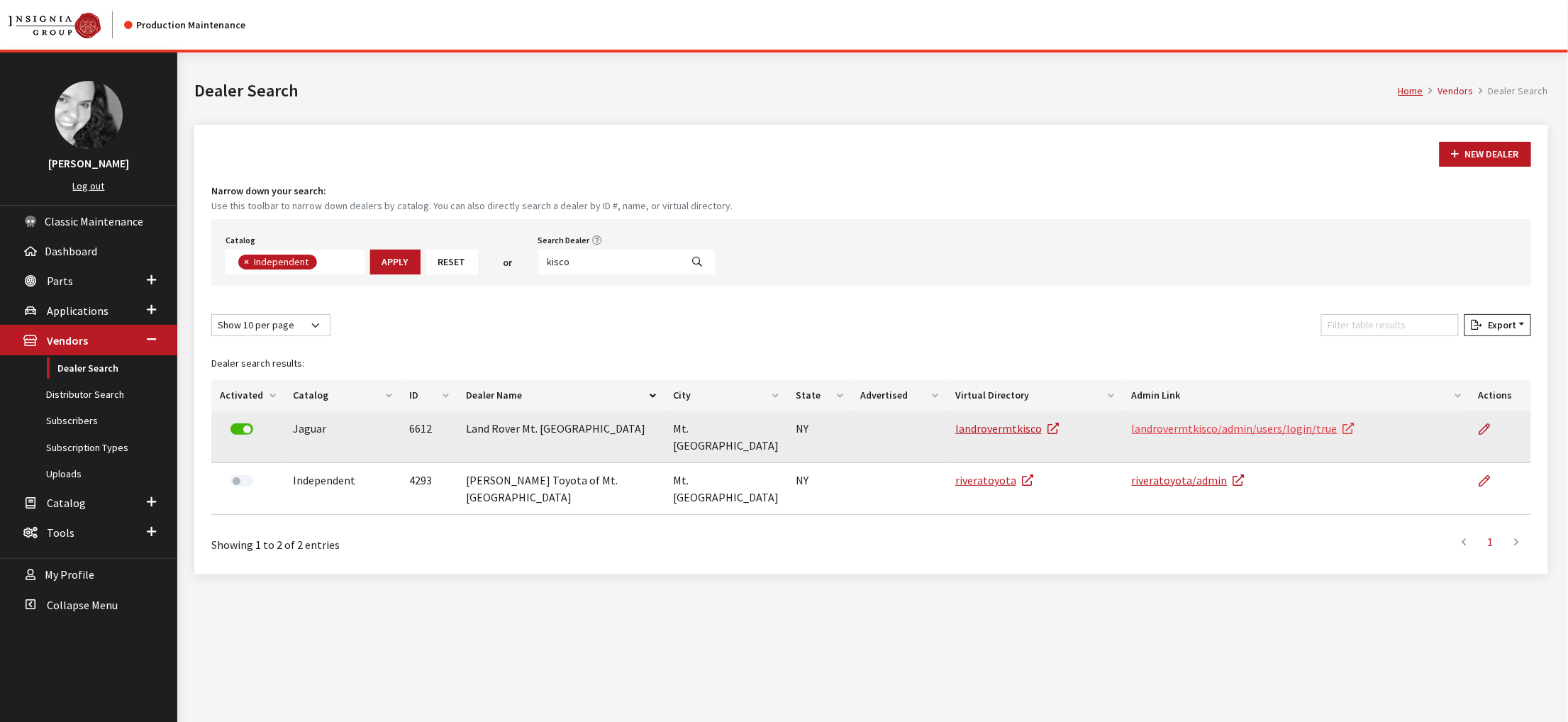
click at [1162, 435] on link "landrovermtkisco/admin/users/login/true" at bounding box center [1243, 428] width 223 height 15
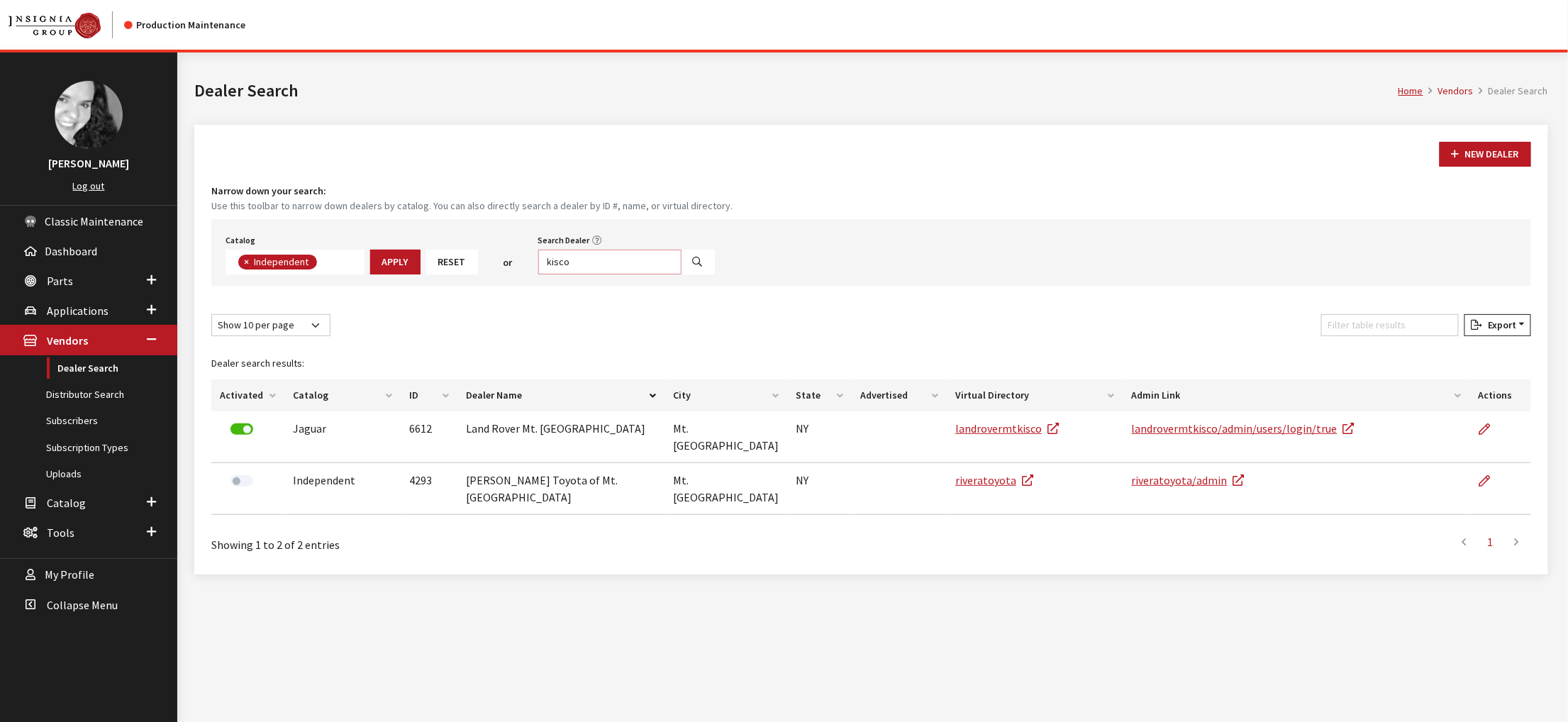
click at [654, 275] on input "kisco" at bounding box center [609, 262] width 143 height 25
type input "6611"
select select
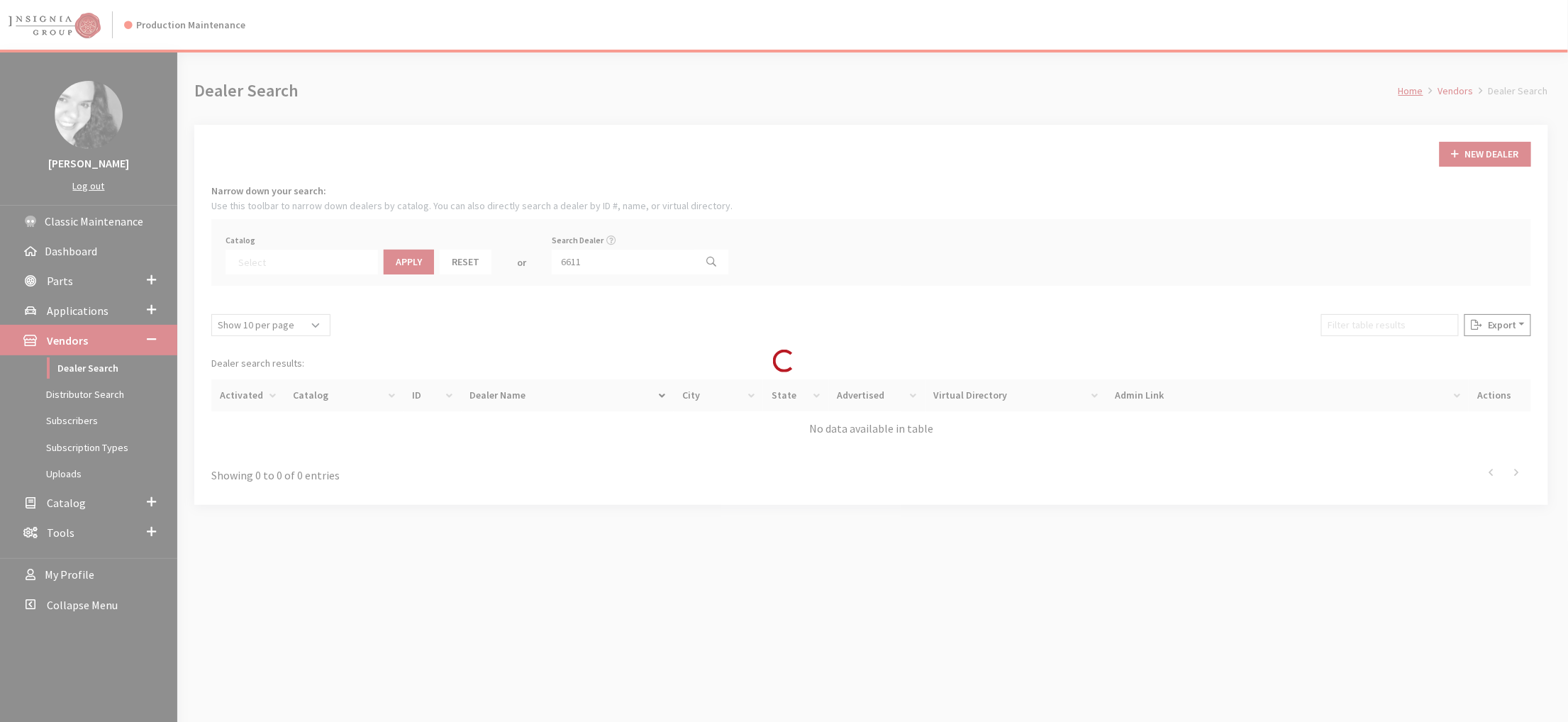
scroll to position [179, 0]
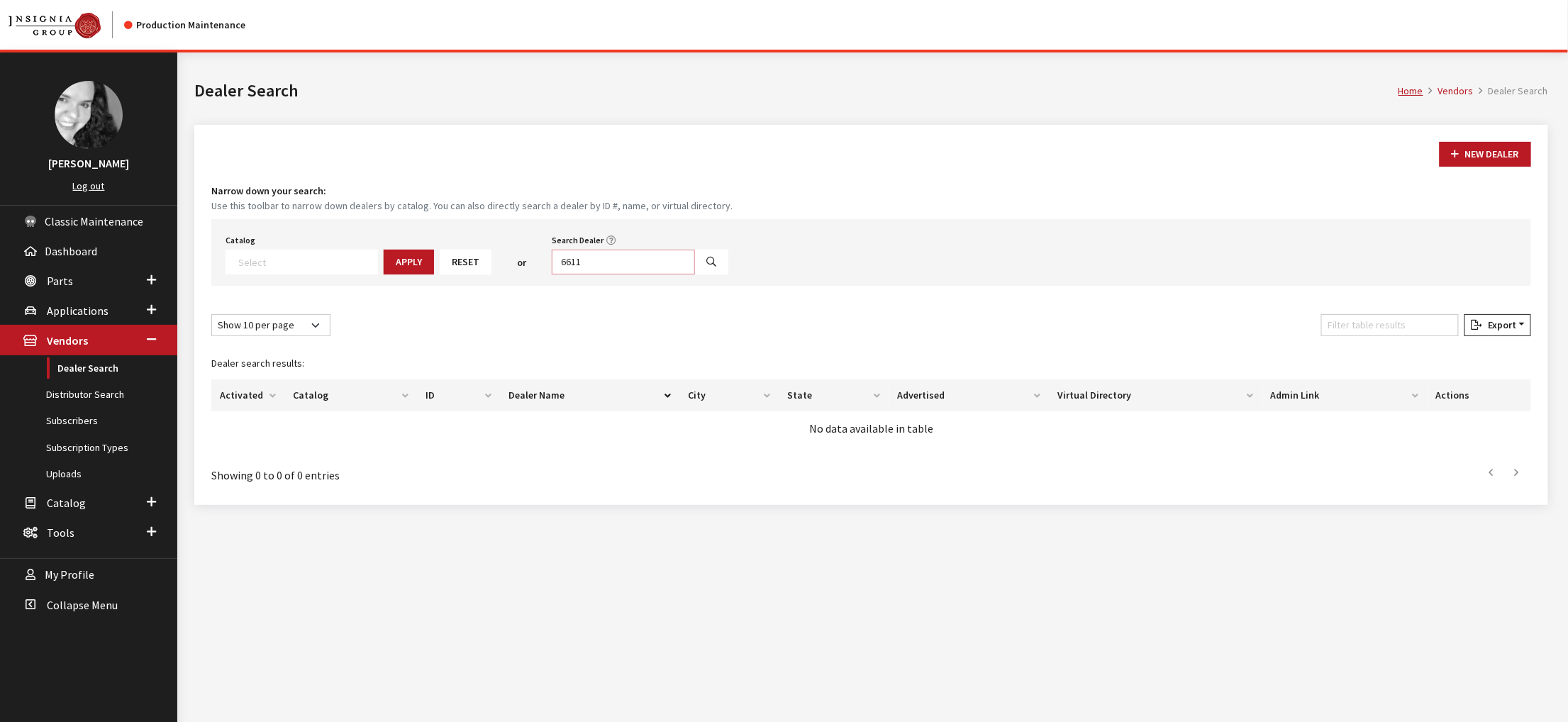
click at [695, 275] on input "6611" at bounding box center [623, 262] width 143 height 25
type input "6612"
select select
